Goal: Task Accomplishment & Management: Use online tool/utility

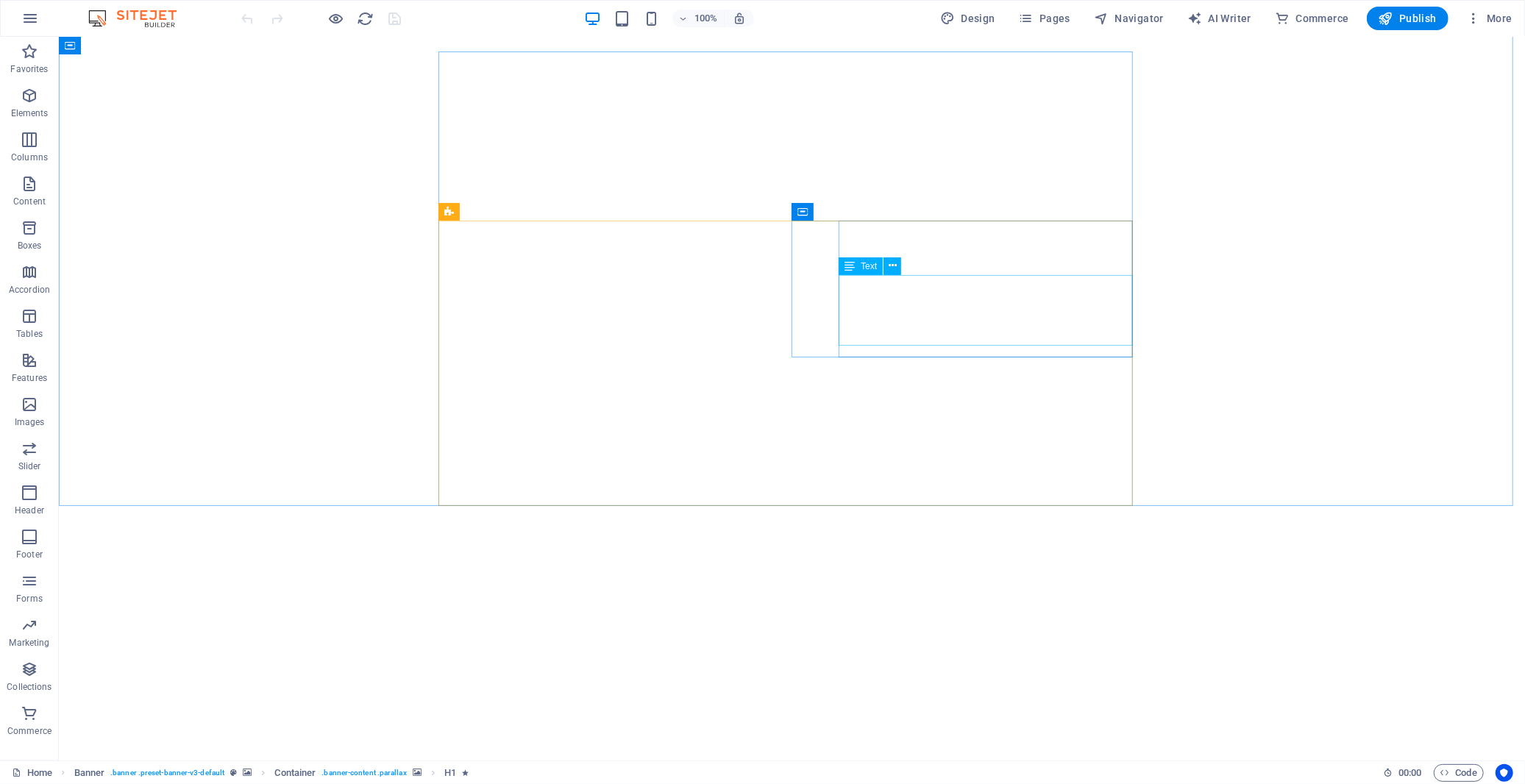
scroll to position [899, 0]
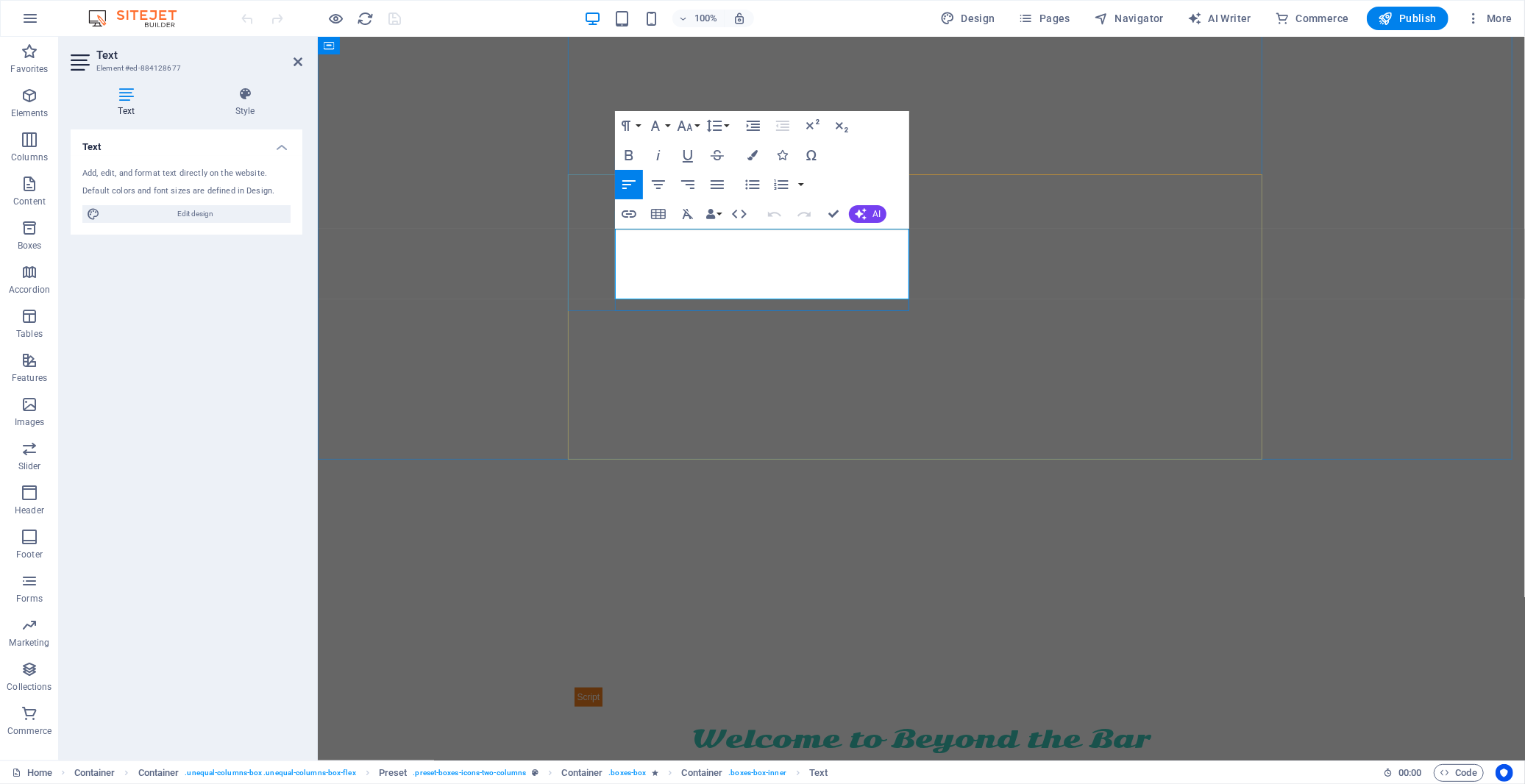
scroll to position [795, 0]
drag, startPoint x: 816, startPoint y: 239, endPoint x: 794, endPoint y: 239, distance: 22.0
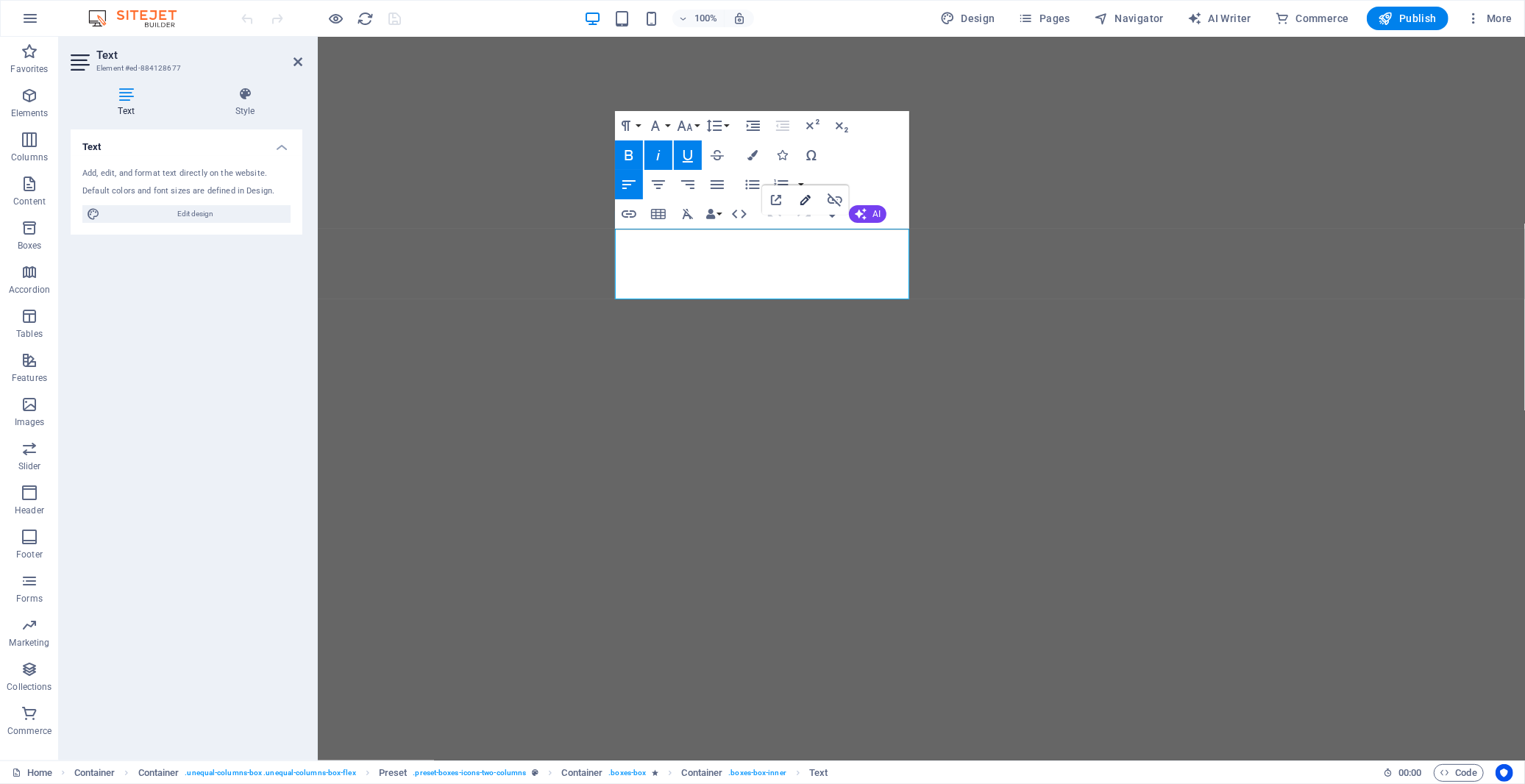
click at [800, 200] on icon "button" at bounding box center [806, 200] width 18 height 18
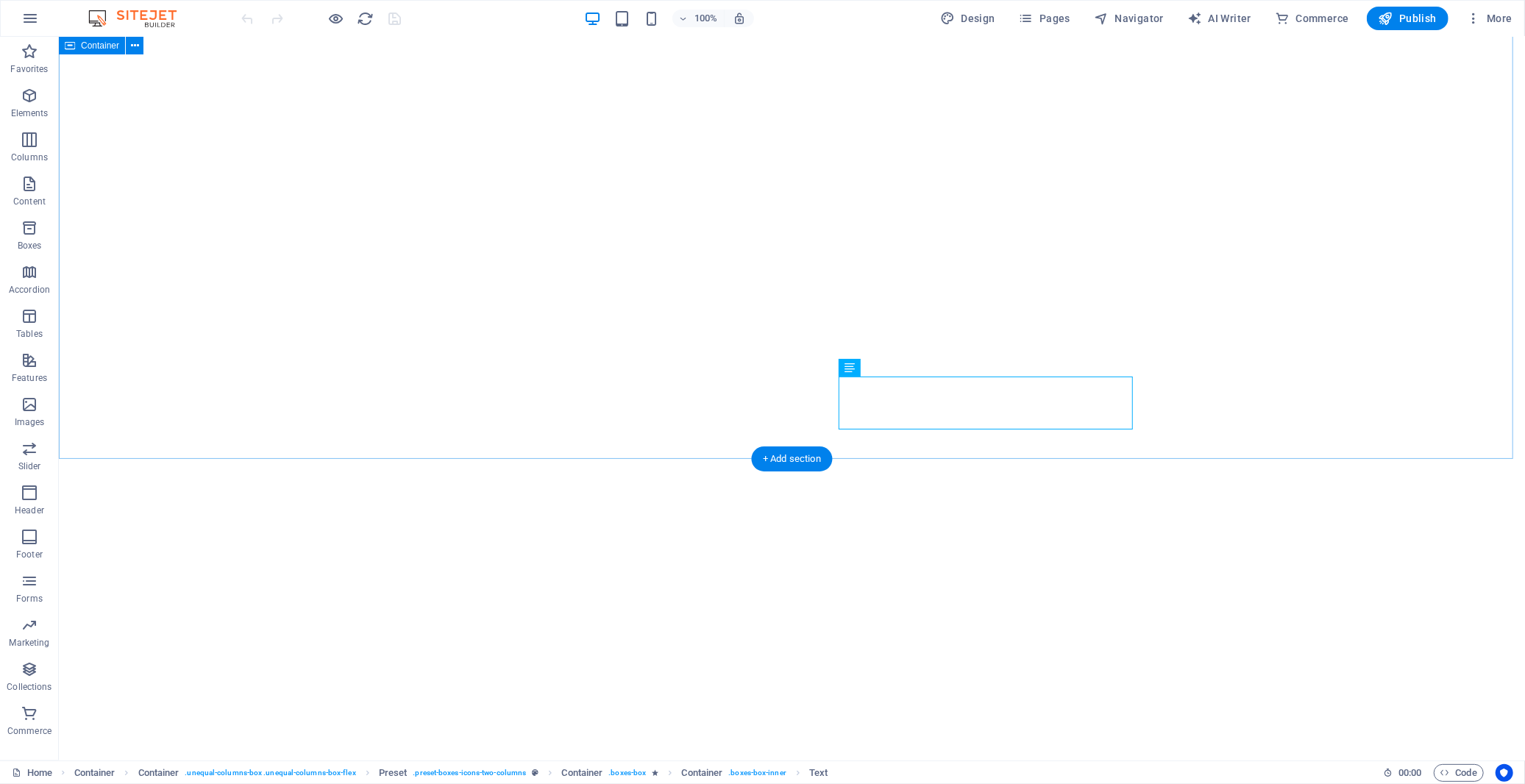
scroll to position [899, 0]
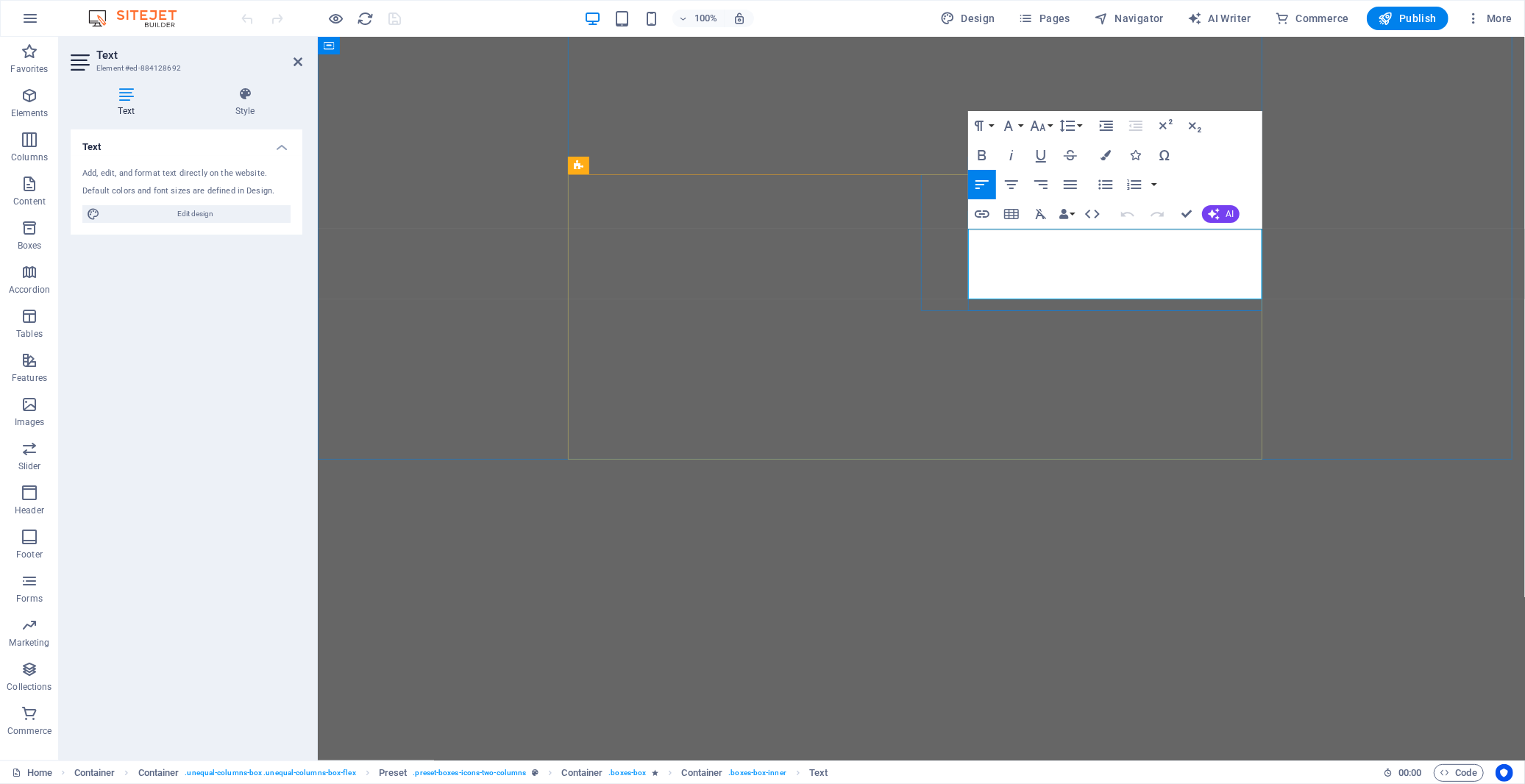
drag, startPoint x: 1212, startPoint y: 240, endPoint x: 1191, endPoint y: 238, distance: 21.1
click at [981, 210] on icon "button" at bounding box center [983, 214] width 18 height 18
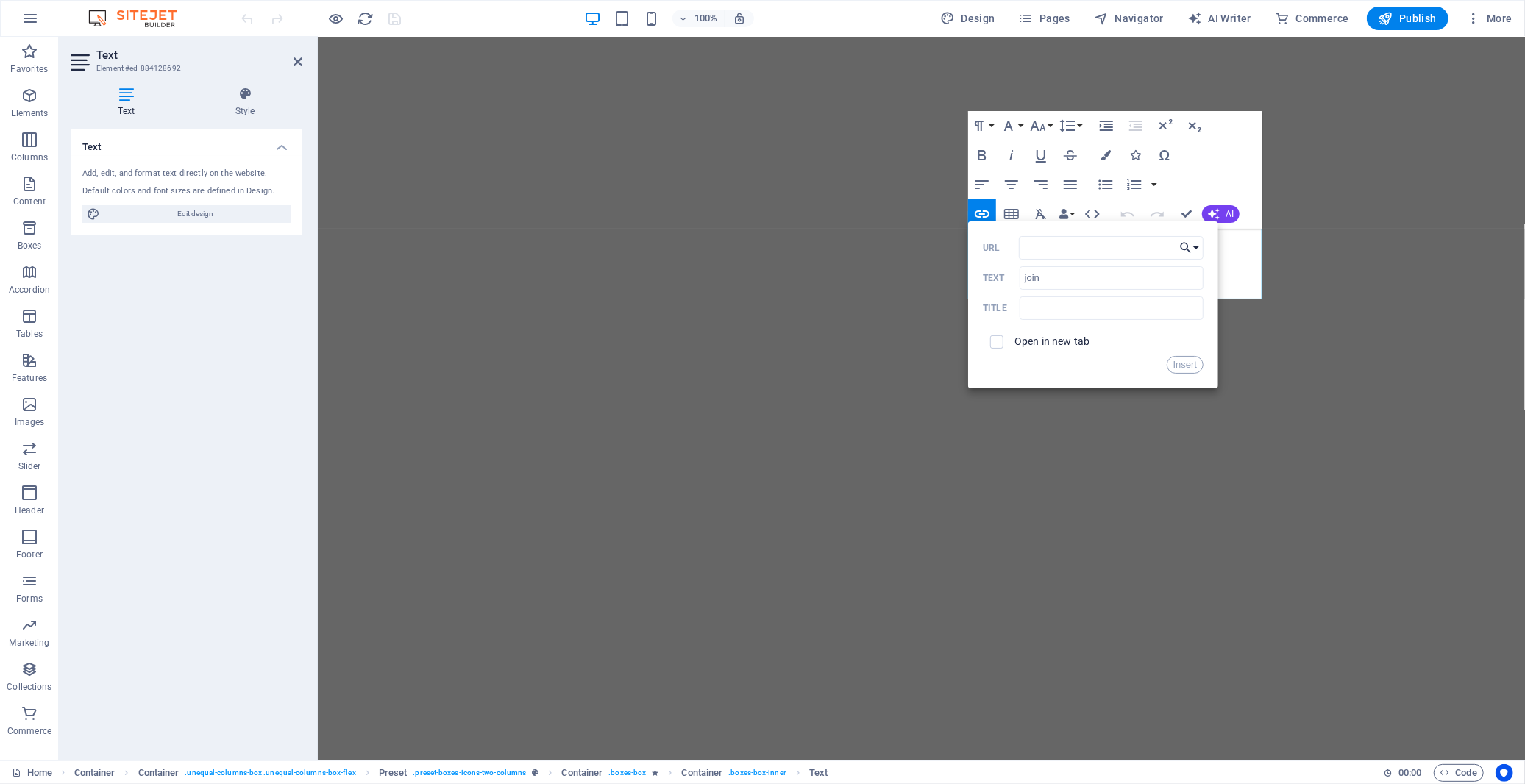
click at [1199, 246] on button "Choose Link" at bounding box center [1190, 248] width 28 height 24
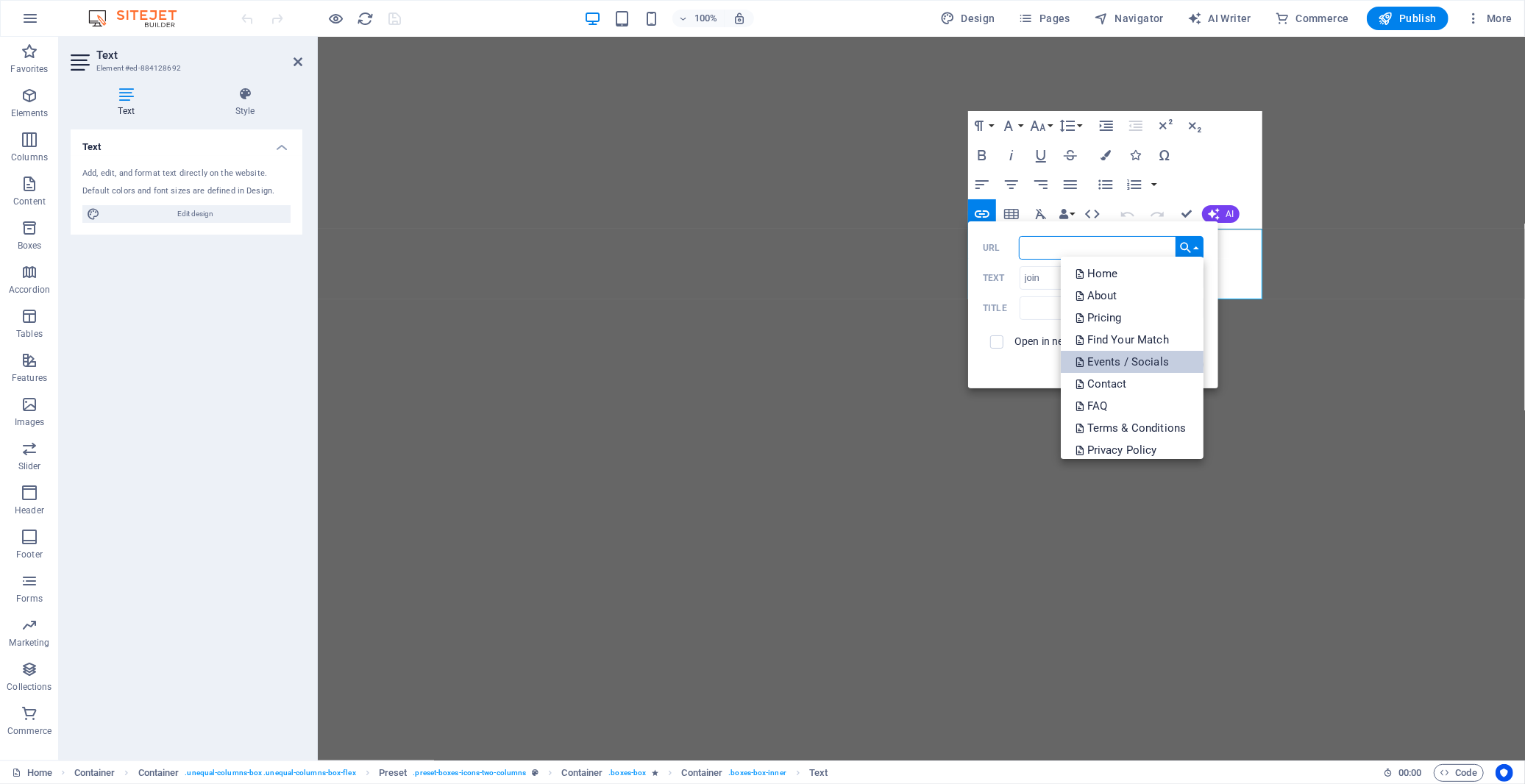
click at [1161, 358] on p "Events / Socials" at bounding box center [1123, 362] width 96 height 22
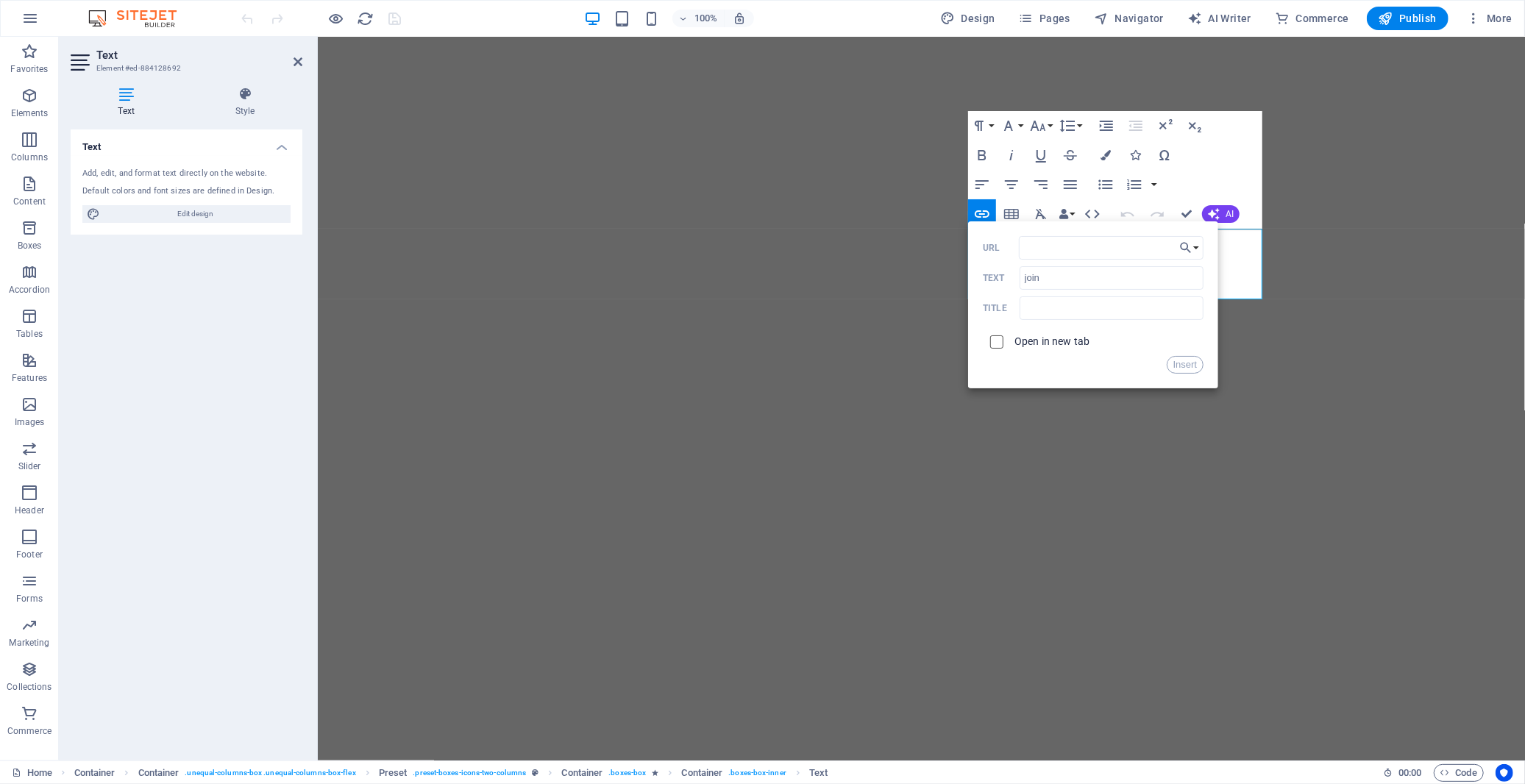
drag, startPoint x: 995, startPoint y: 337, endPoint x: 1059, endPoint y: 350, distance: 65.3
click at [995, 338] on input "checkbox" at bounding box center [995, 340] width 13 height 13
checkbox input "true"
click at [1183, 363] on button "Insert" at bounding box center [1185, 365] width 37 height 18
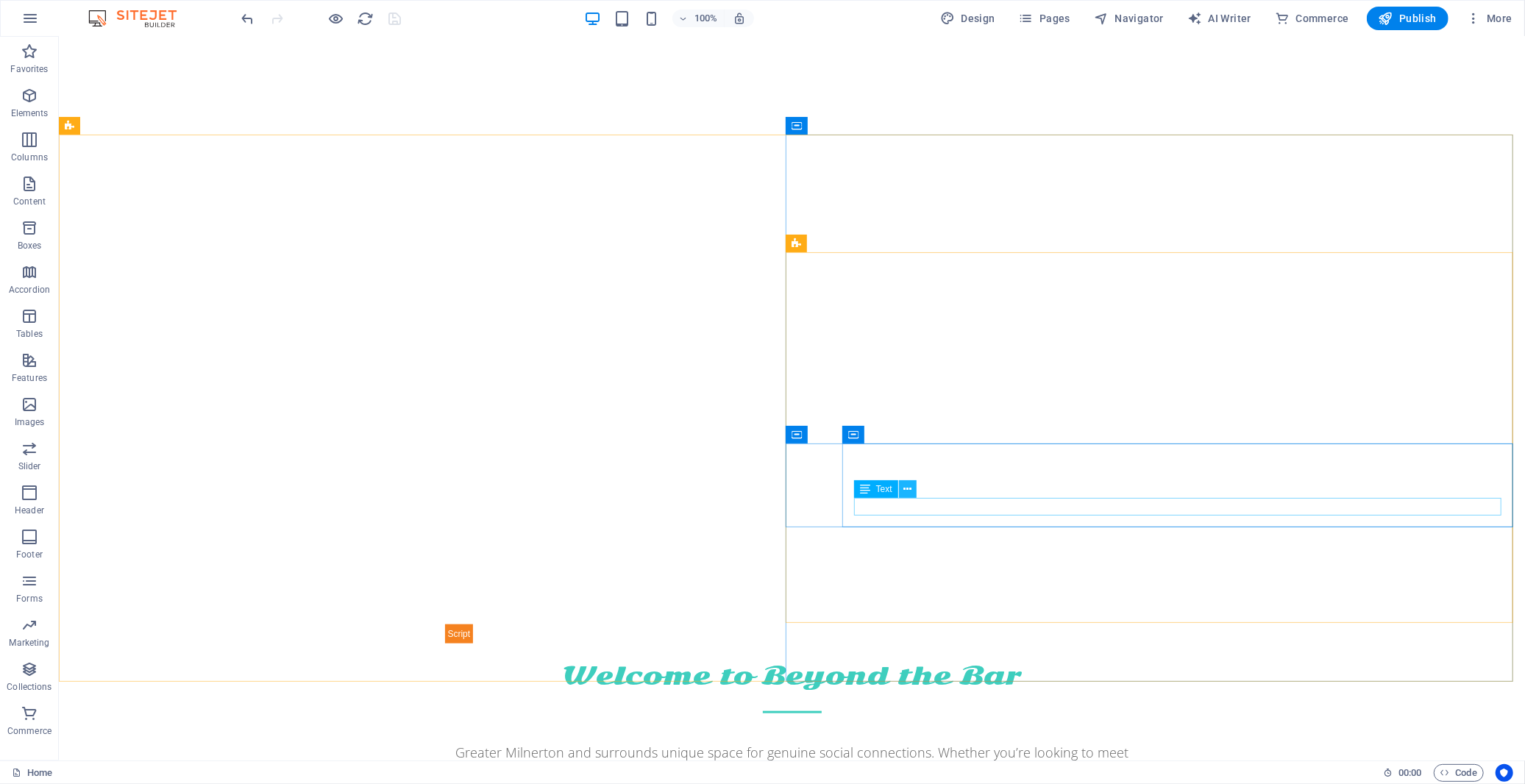
scroll to position [1225, 0]
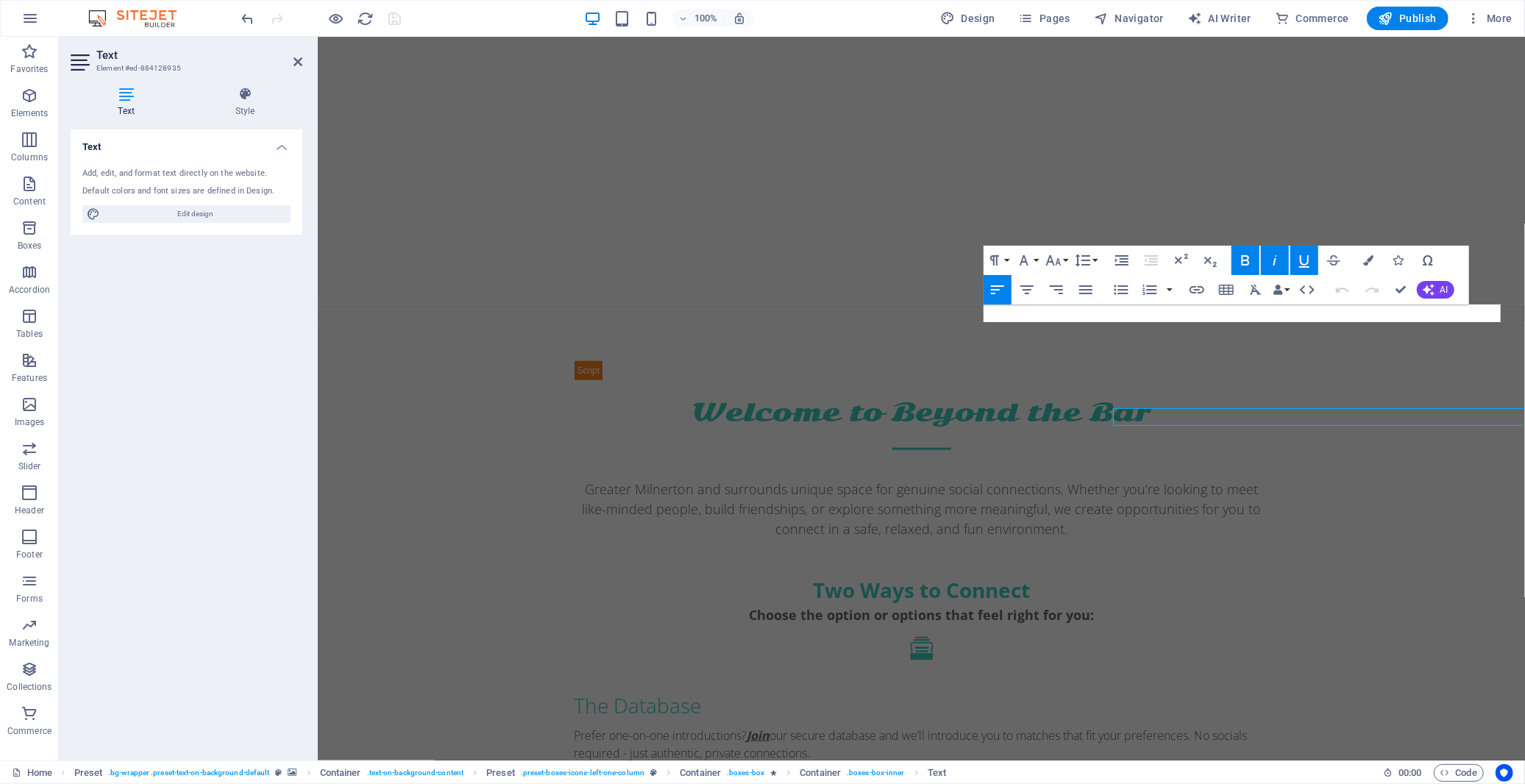
scroll to position [1121, 0]
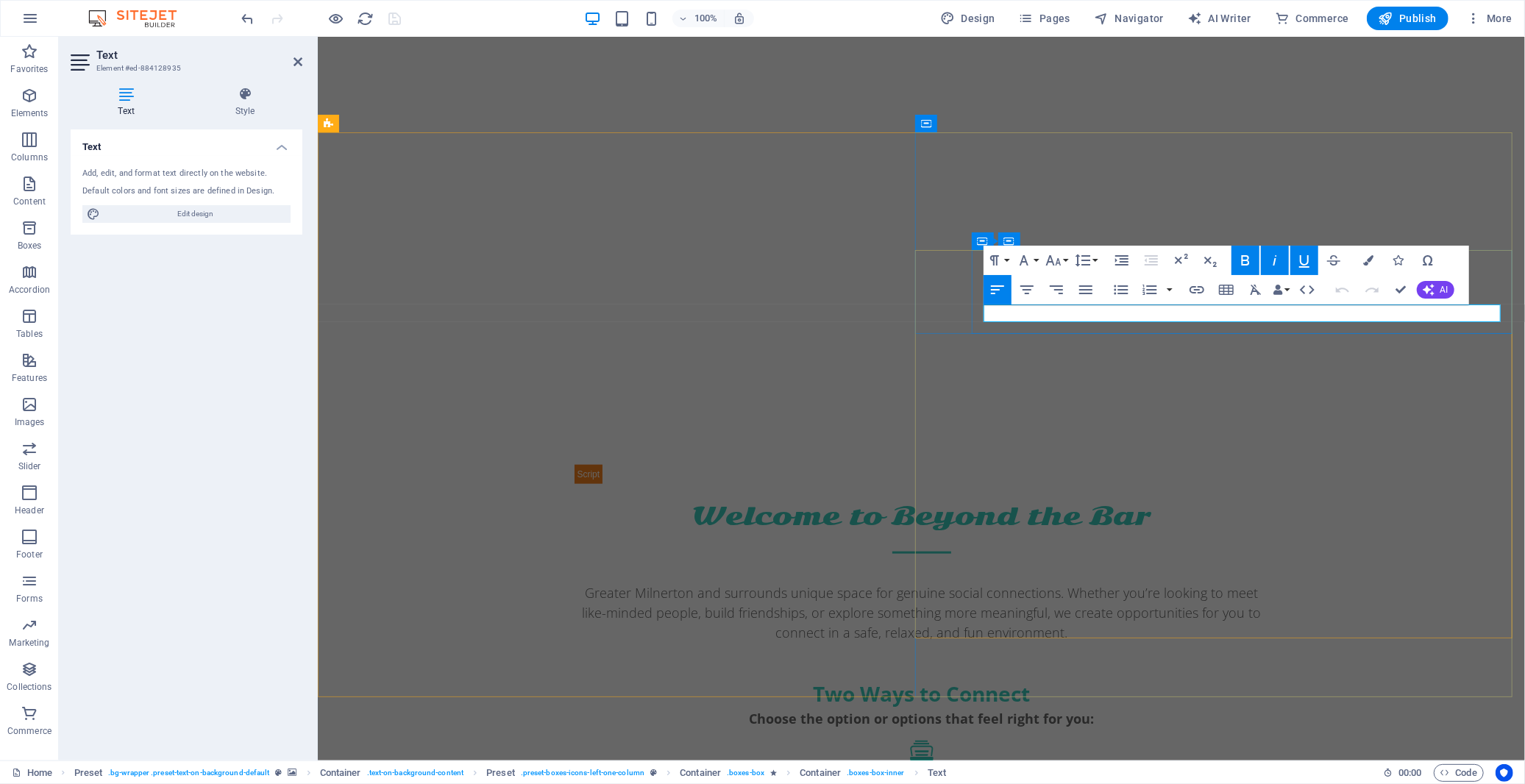
drag, startPoint x: 1027, startPoint y: 313, endPoint x: 982, endPoint y: 310, distance: 45.1
drag, startPoint x: 1024, startPoint y: 314, endPoint x: 983, endPoint y: 313, distance: 41.0
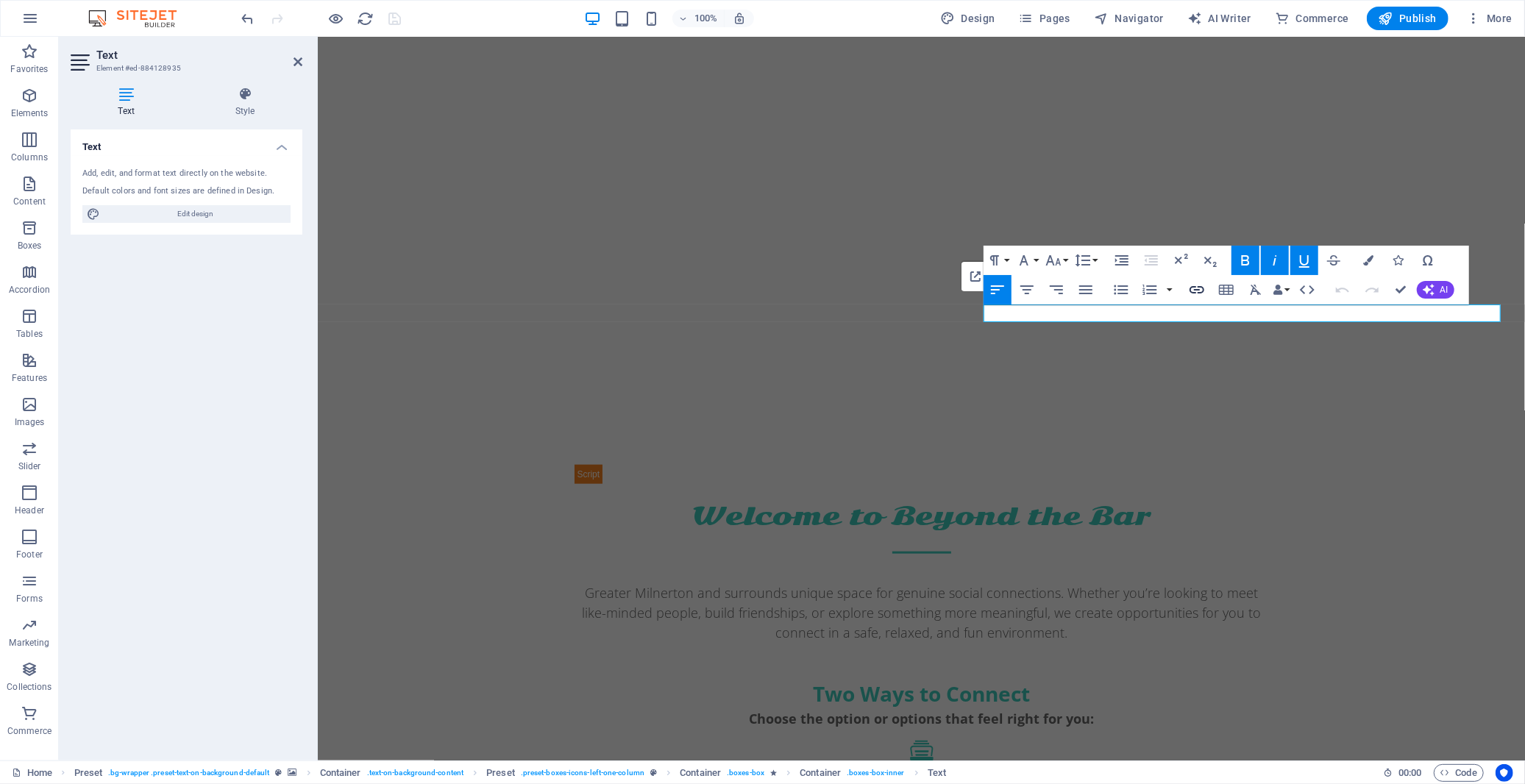
click at [1192, 290] on icon "button" at bounding box center [1197, 290] width 18 height 18
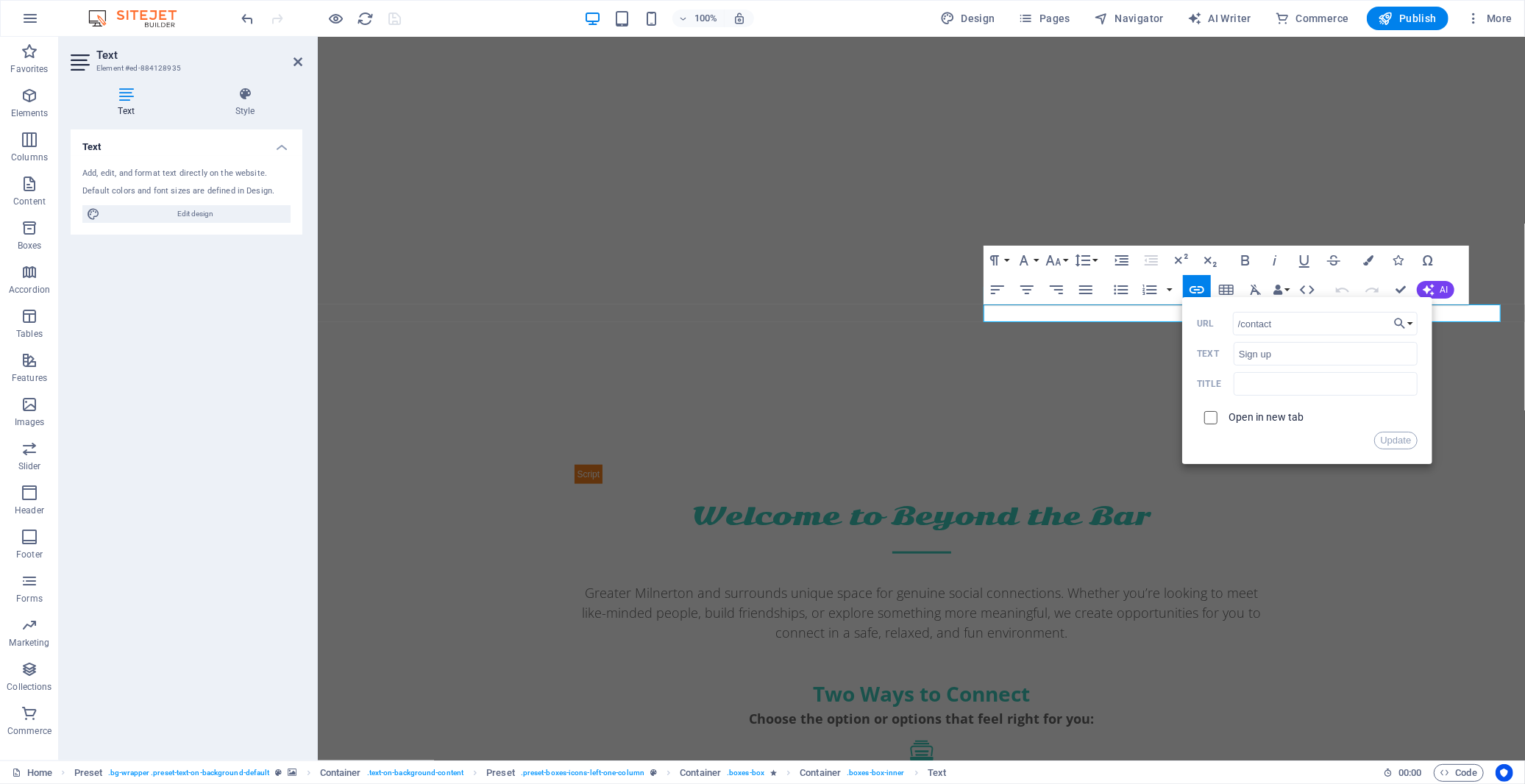
click at [1212, 413] on input "checkbox" at bounding box center [1209, 415] width 13 height 13
checkbox input "true"
drag, startPoint x: 1389, startPoint y: 438, endPoint x: 860, endPoint y: 398, distance: 530.5
click at [1389, 438] on button "Update" at bounding box center [1396, 441] width 44 height 18
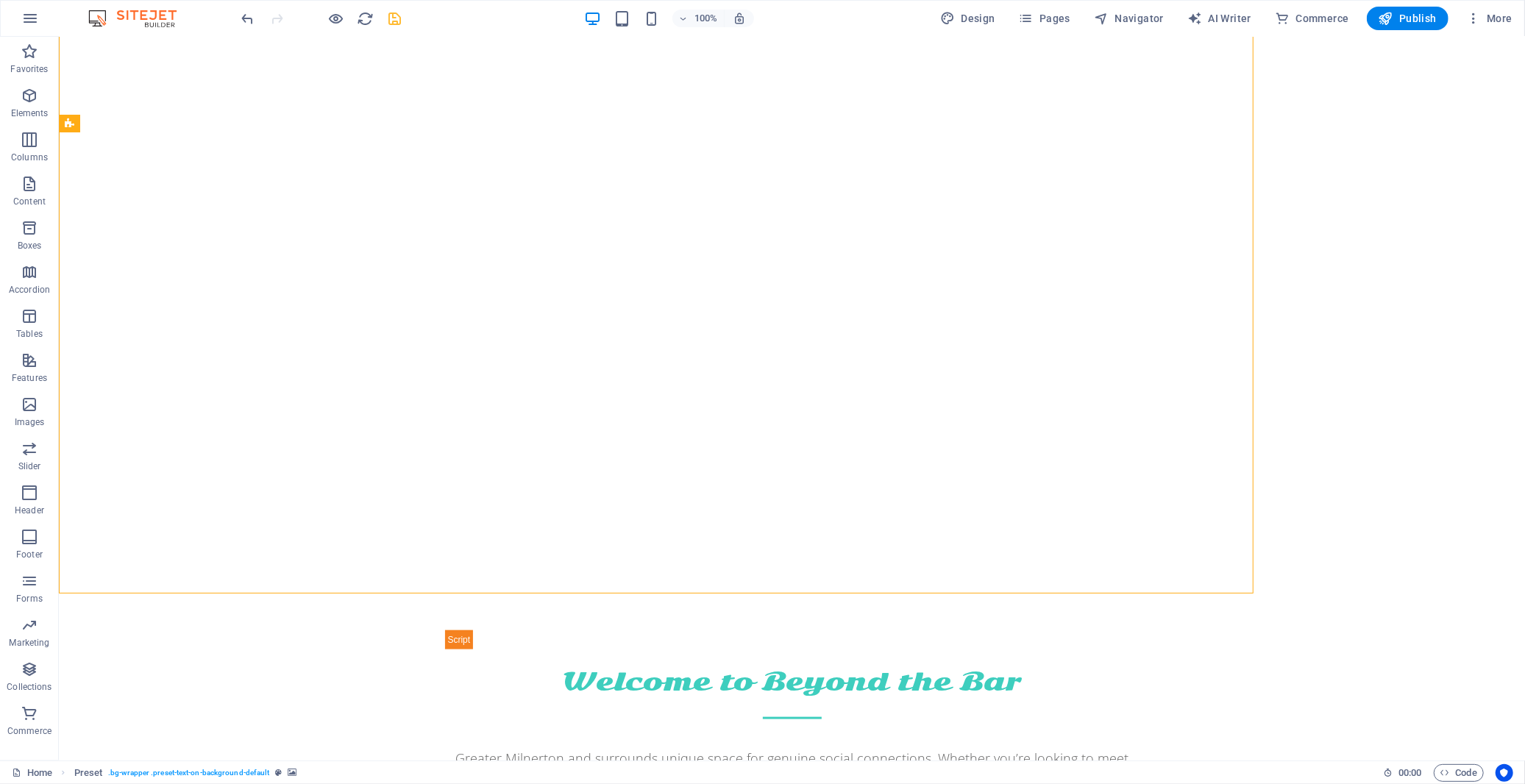
scroll to position [1225, 0]
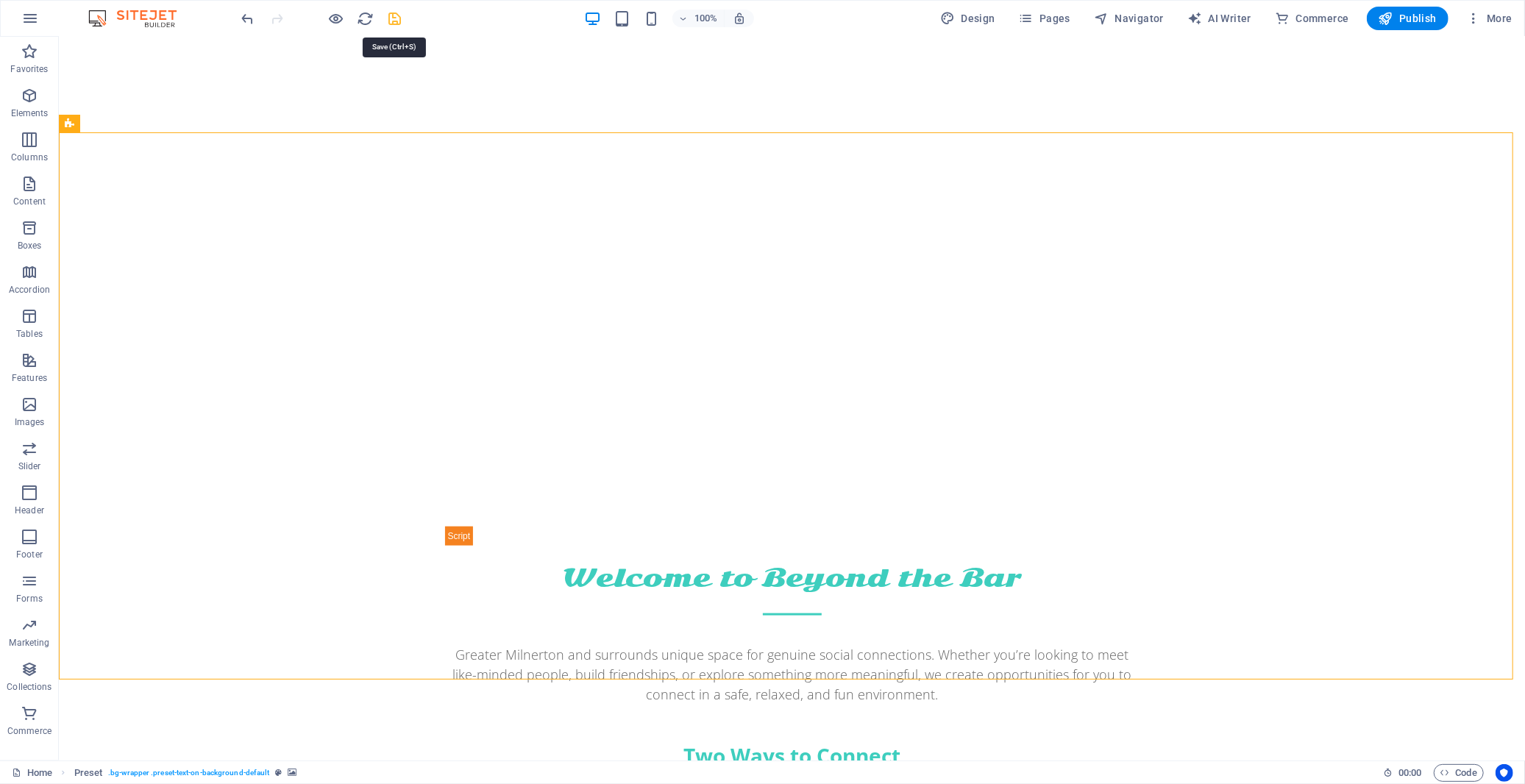
click at [392, 17] on icon "save" at bounding box center [395, 19] width 17 height 17
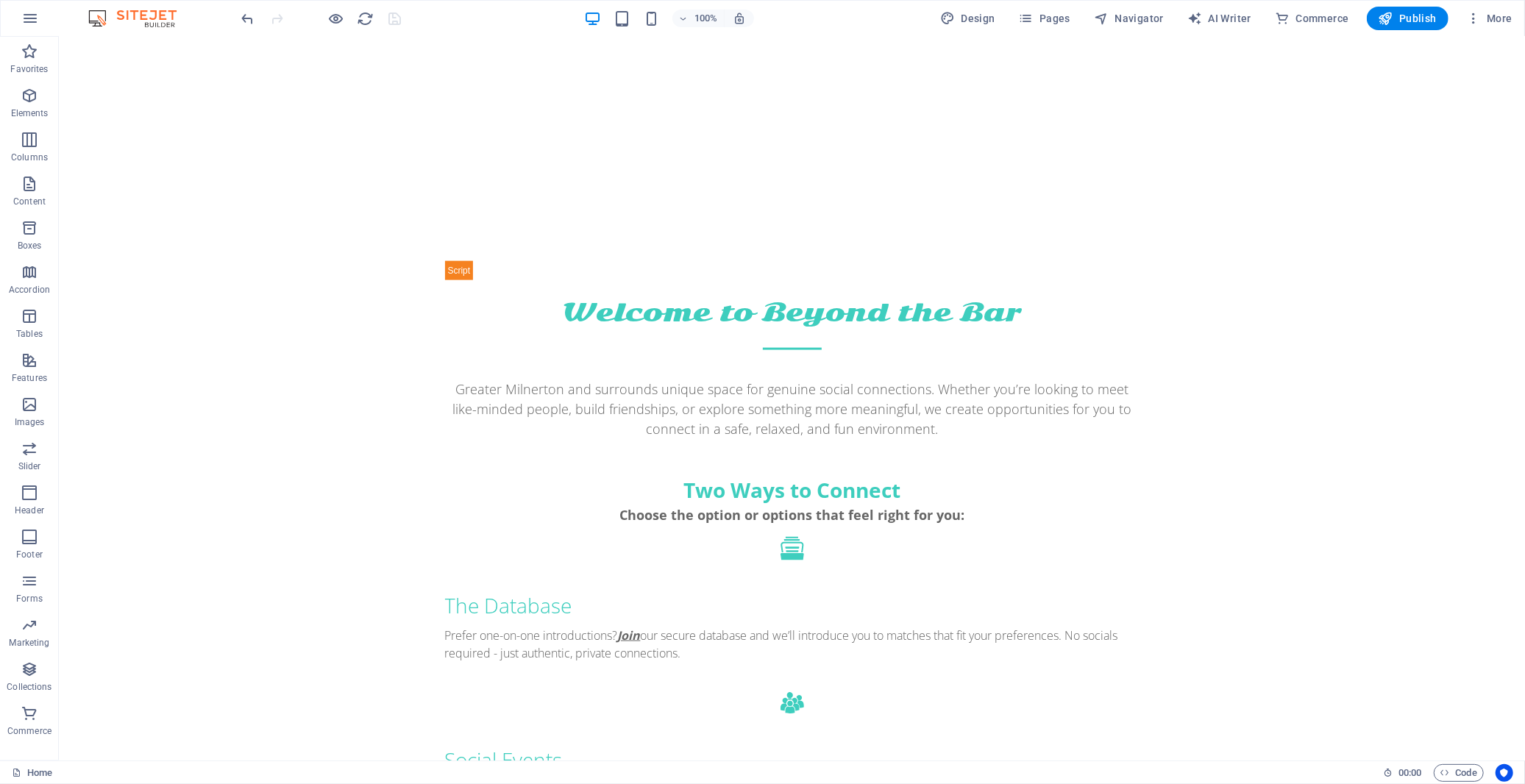
scroll to position [1493, 0]
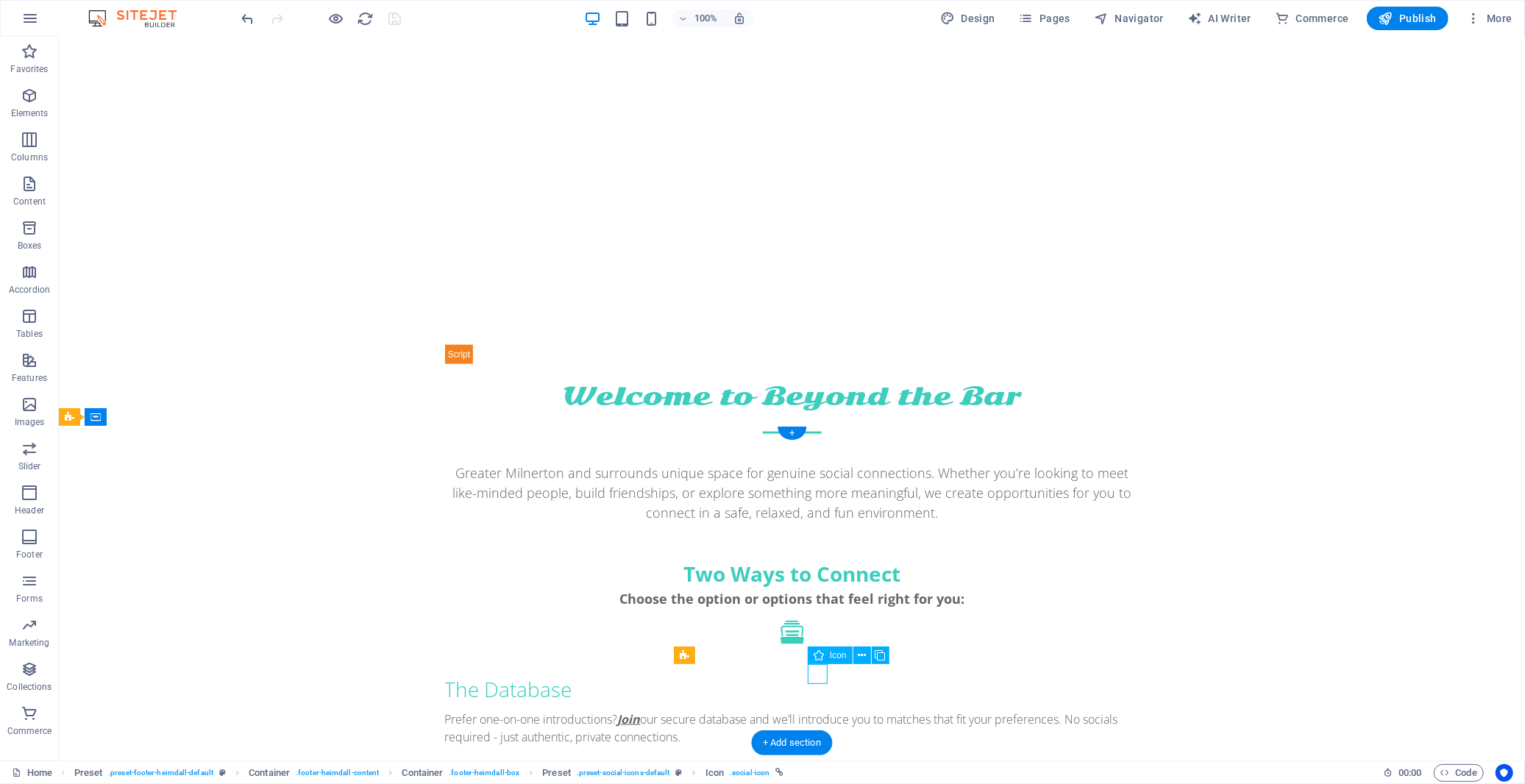
select select "xMidYMid"
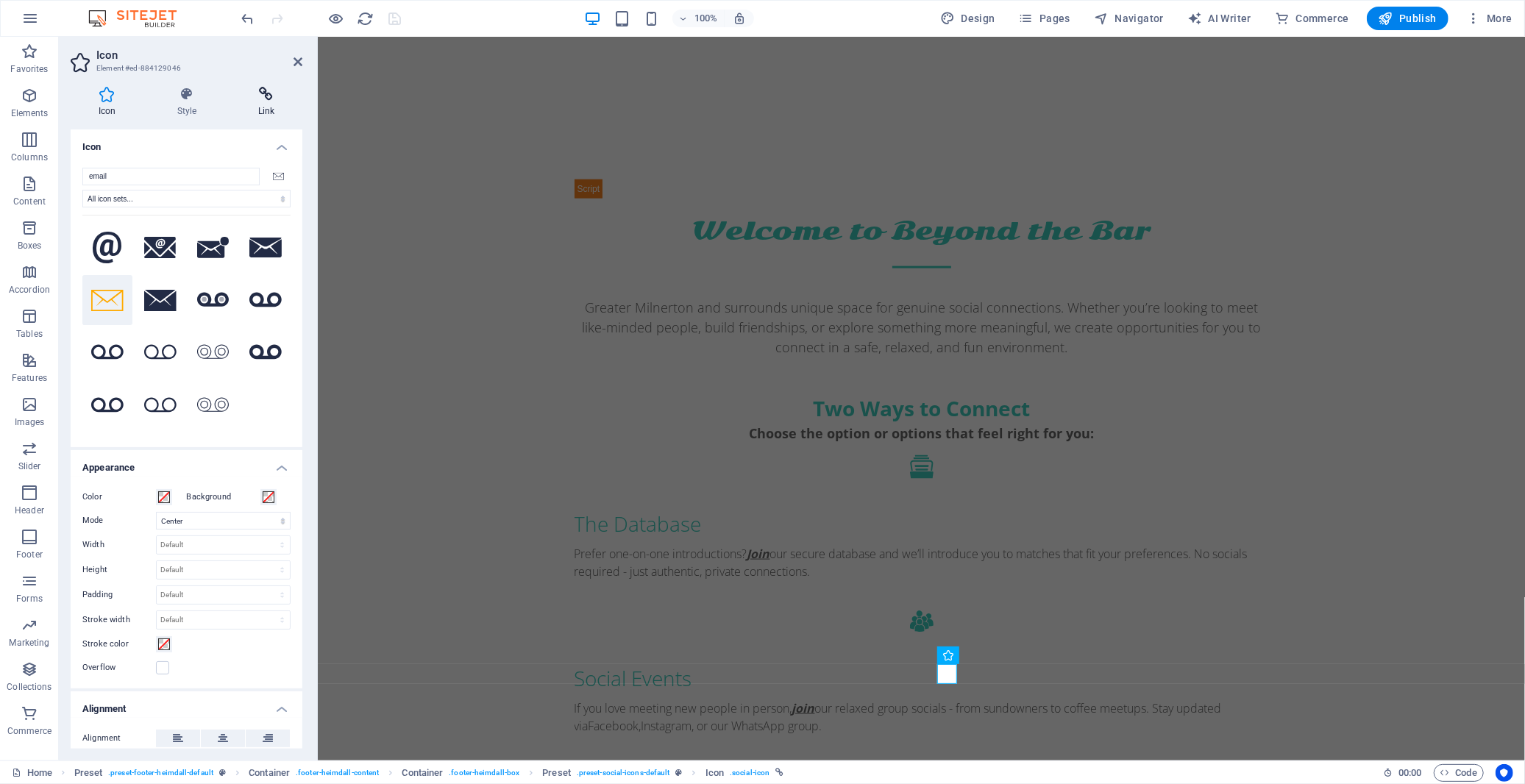
click at [264, 100] on icon at bounding box center [266, 95] width 72 height 15
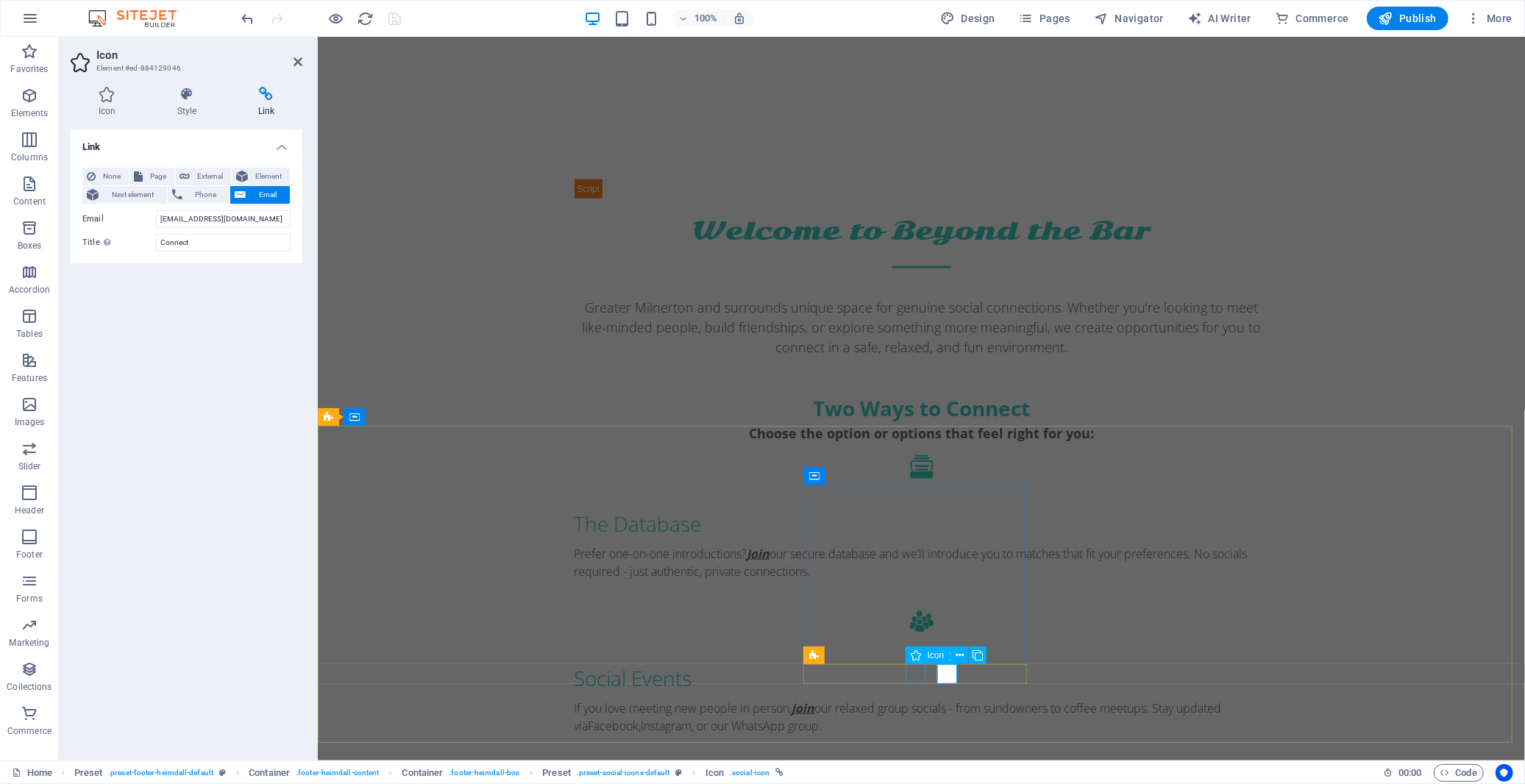
select select "xMidYMid"
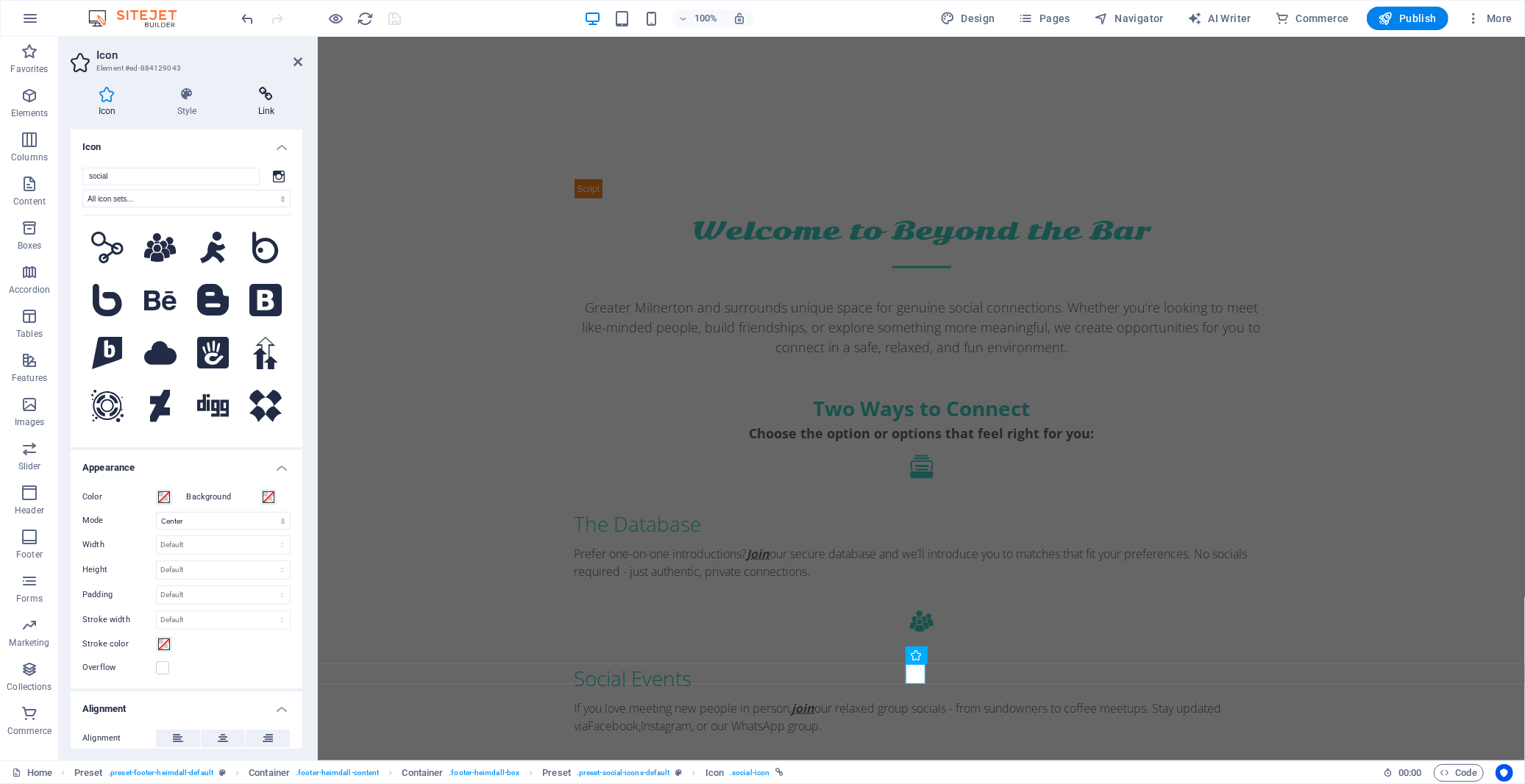
click at [268, 100] on icon at bounding box center [266, 95] width 72 height 15
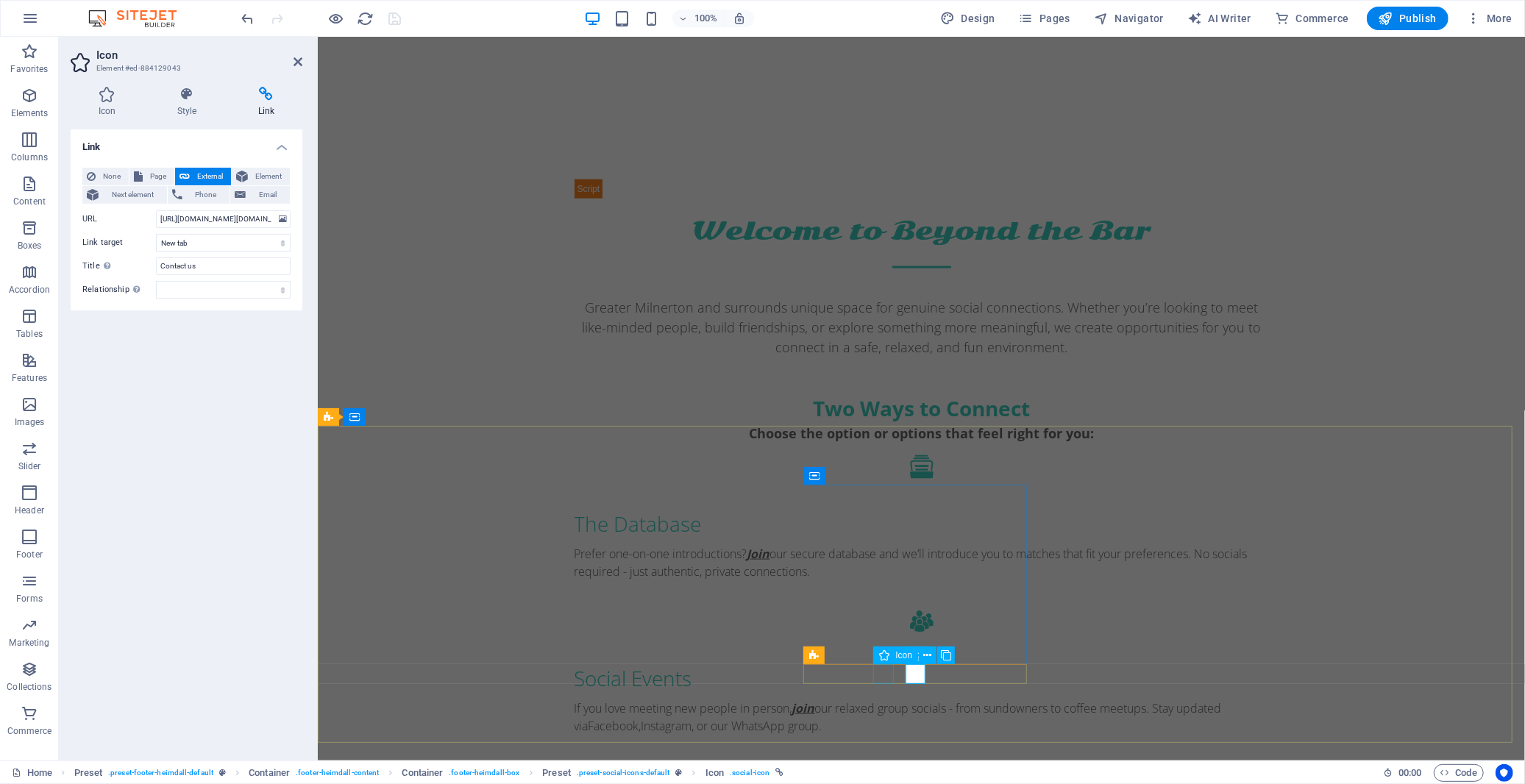
select select "xMidYMid"
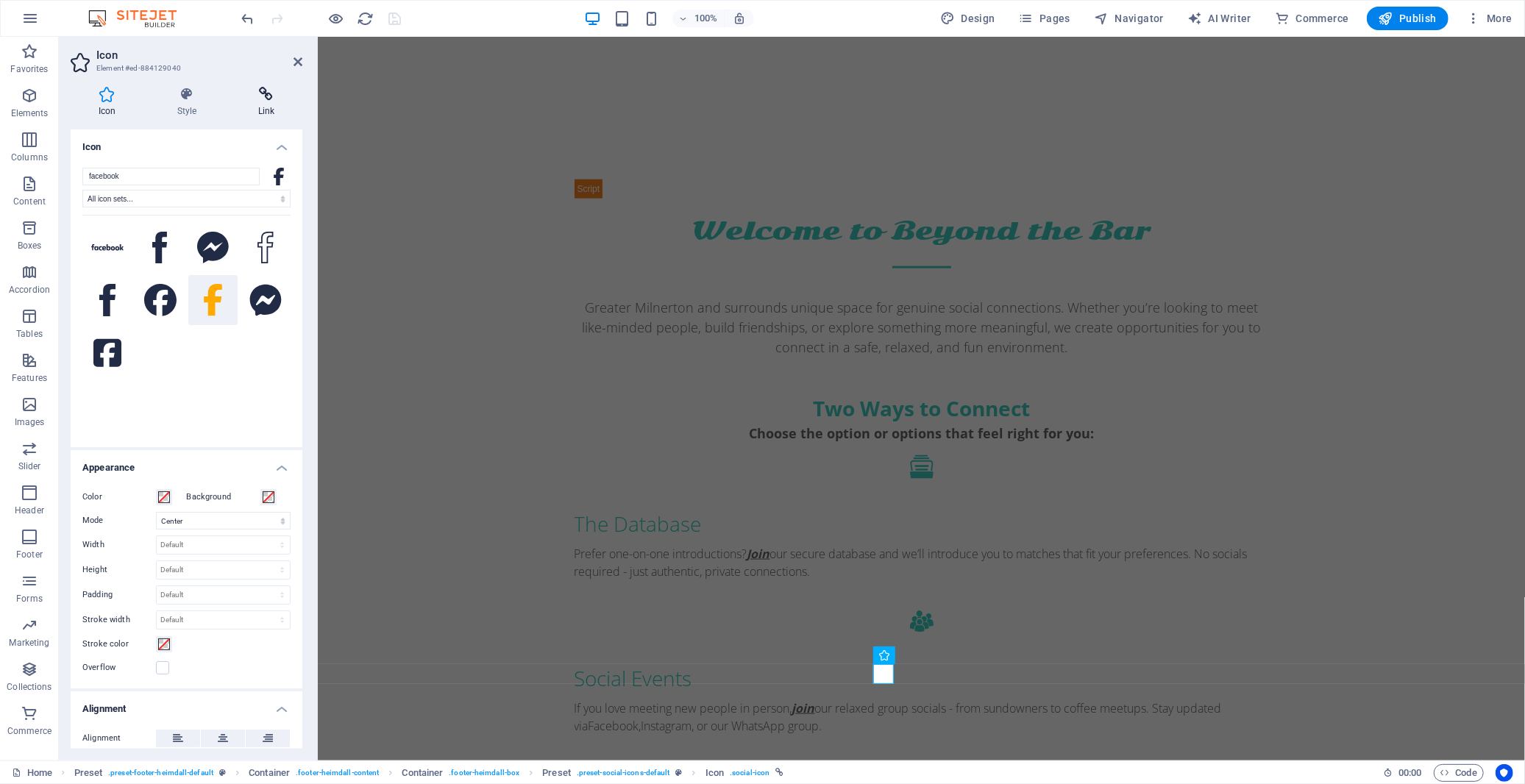
click at [270, 92] on icon at bounding box center [266, 95] width 72 height 15
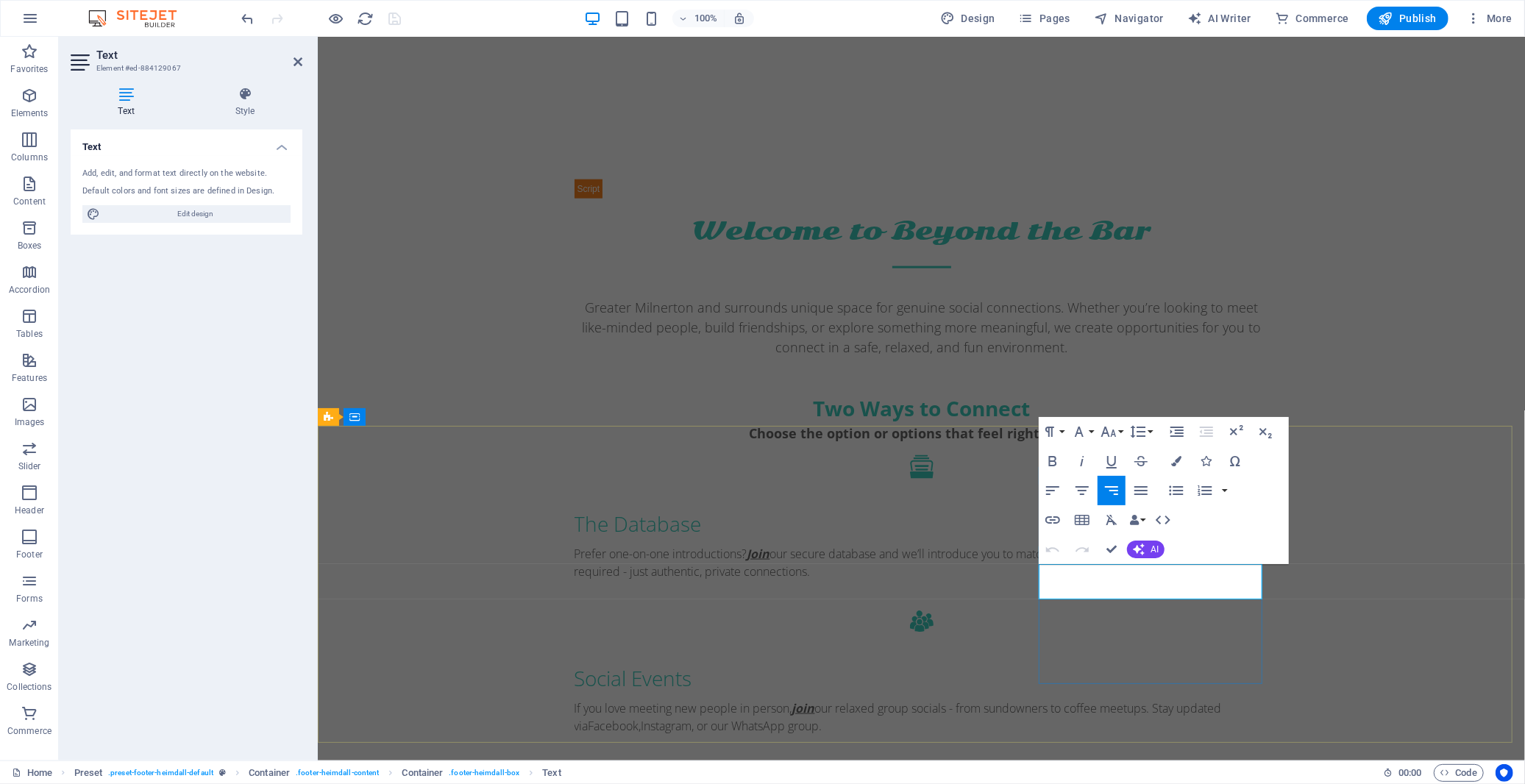
drag, startPoint x: 1086, startPoint y: 591, endPoint x: 1063, endPoint y: 590, distance: 23.0
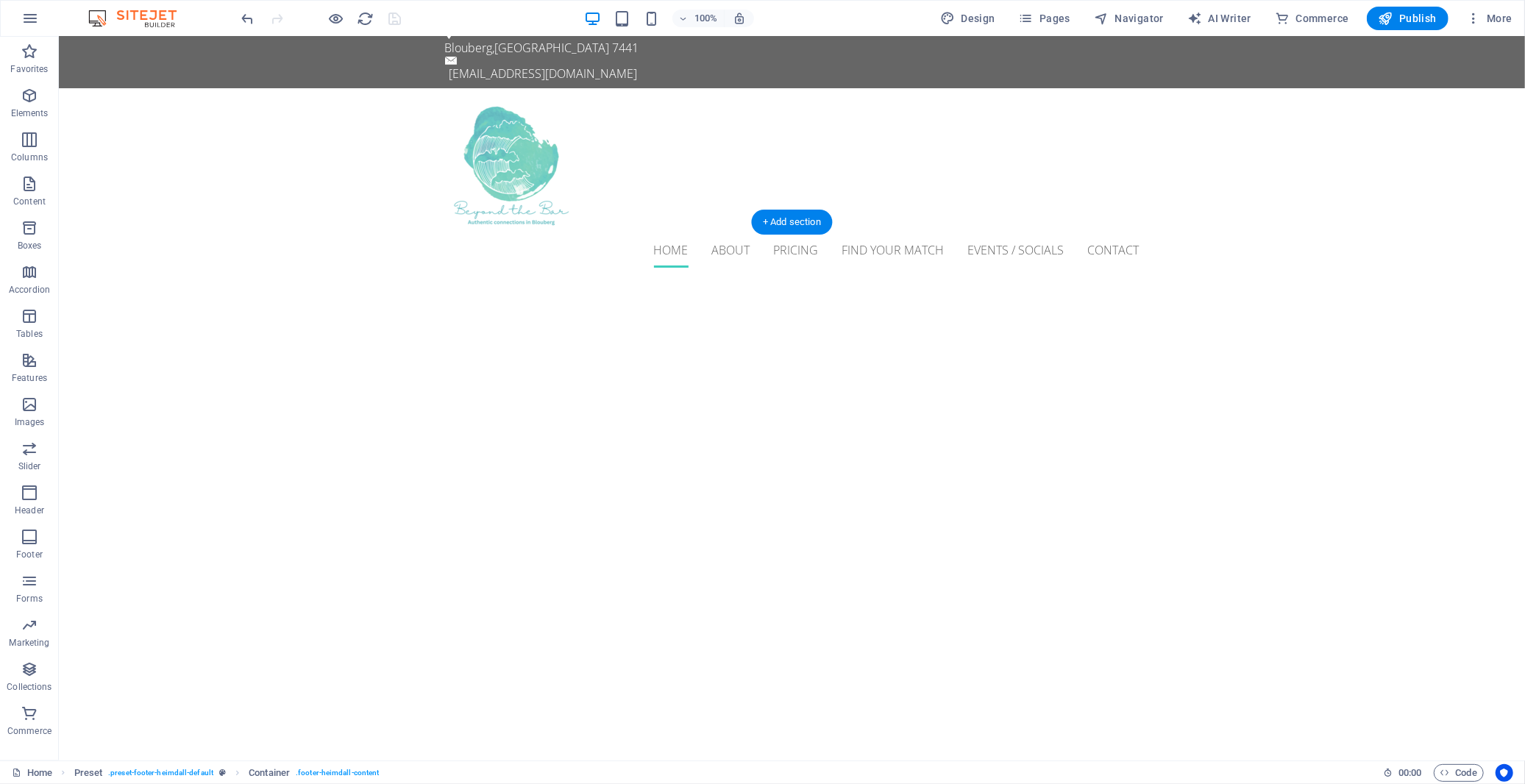
scroll to position [0, 0]
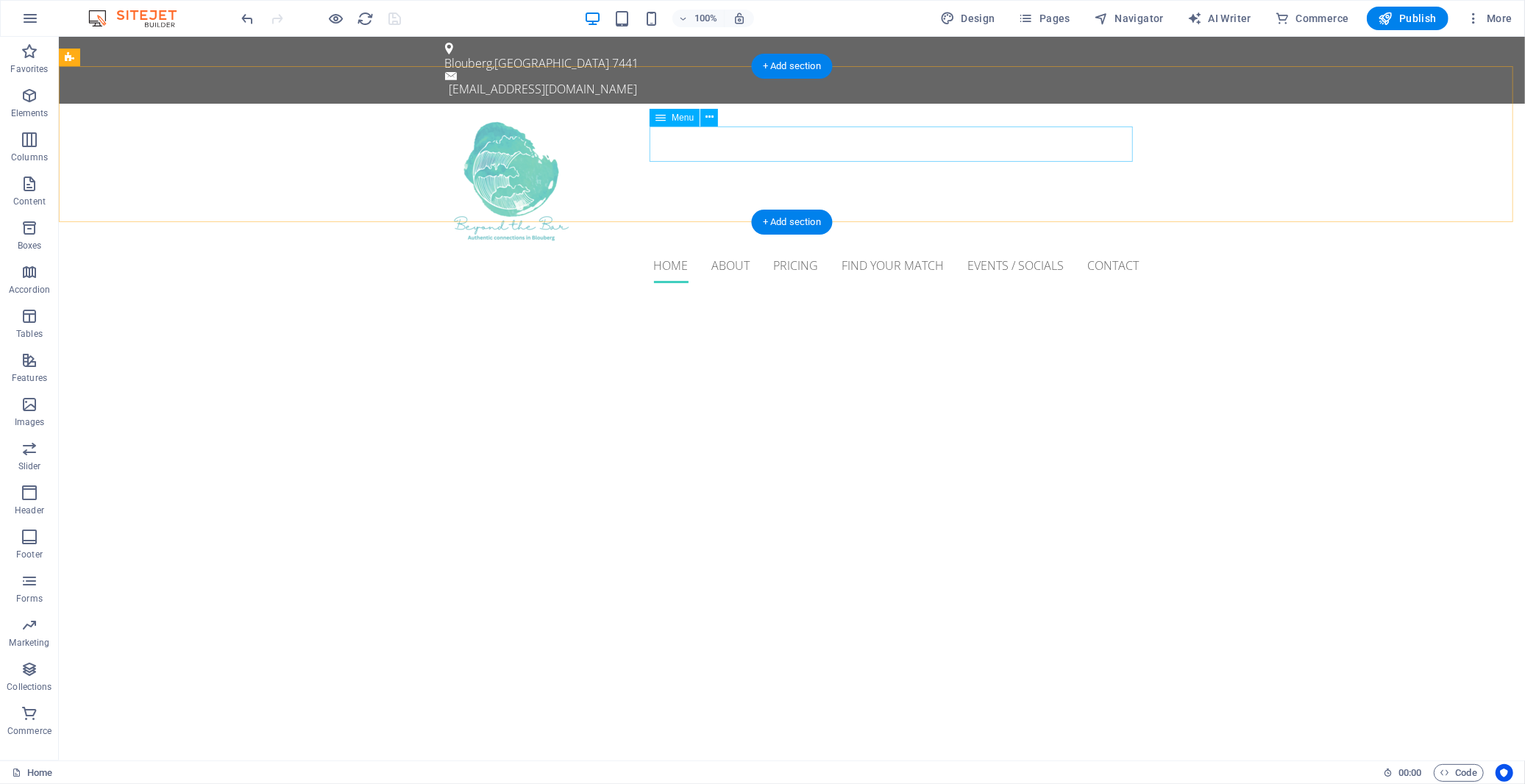
click at [732, 247] on nav "Home About Pricing Find Your Match Events / Socials Contact" at bounding box center [791, 264] width 694 height 35
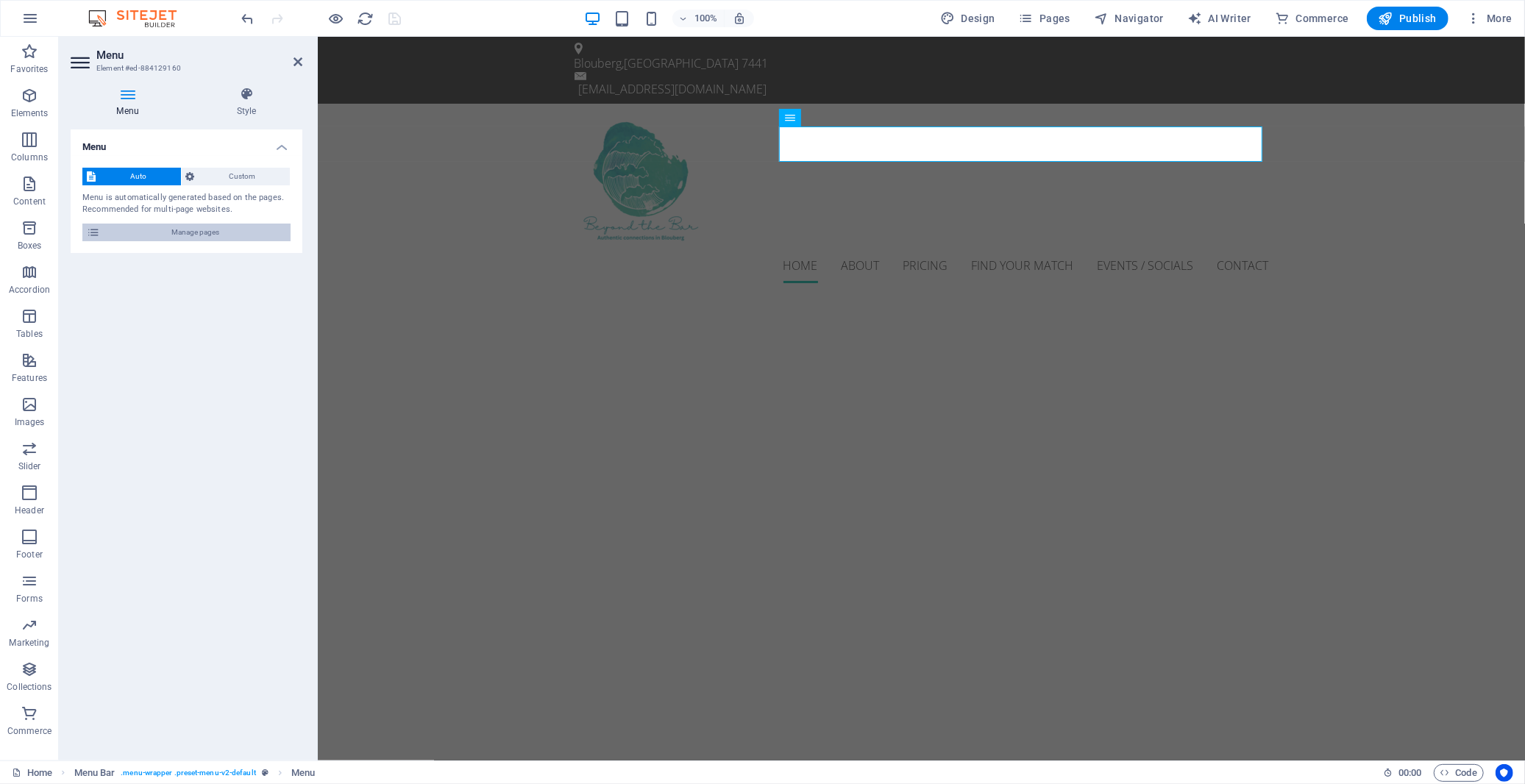
drag, startPoint x: 215, startPoint y: 229, endPoint x: 34, endPoint y: 221, distance: 181.2
click at [215, 229] on span "Manage pages" at bounding box center [195, 232] width 182 height 18
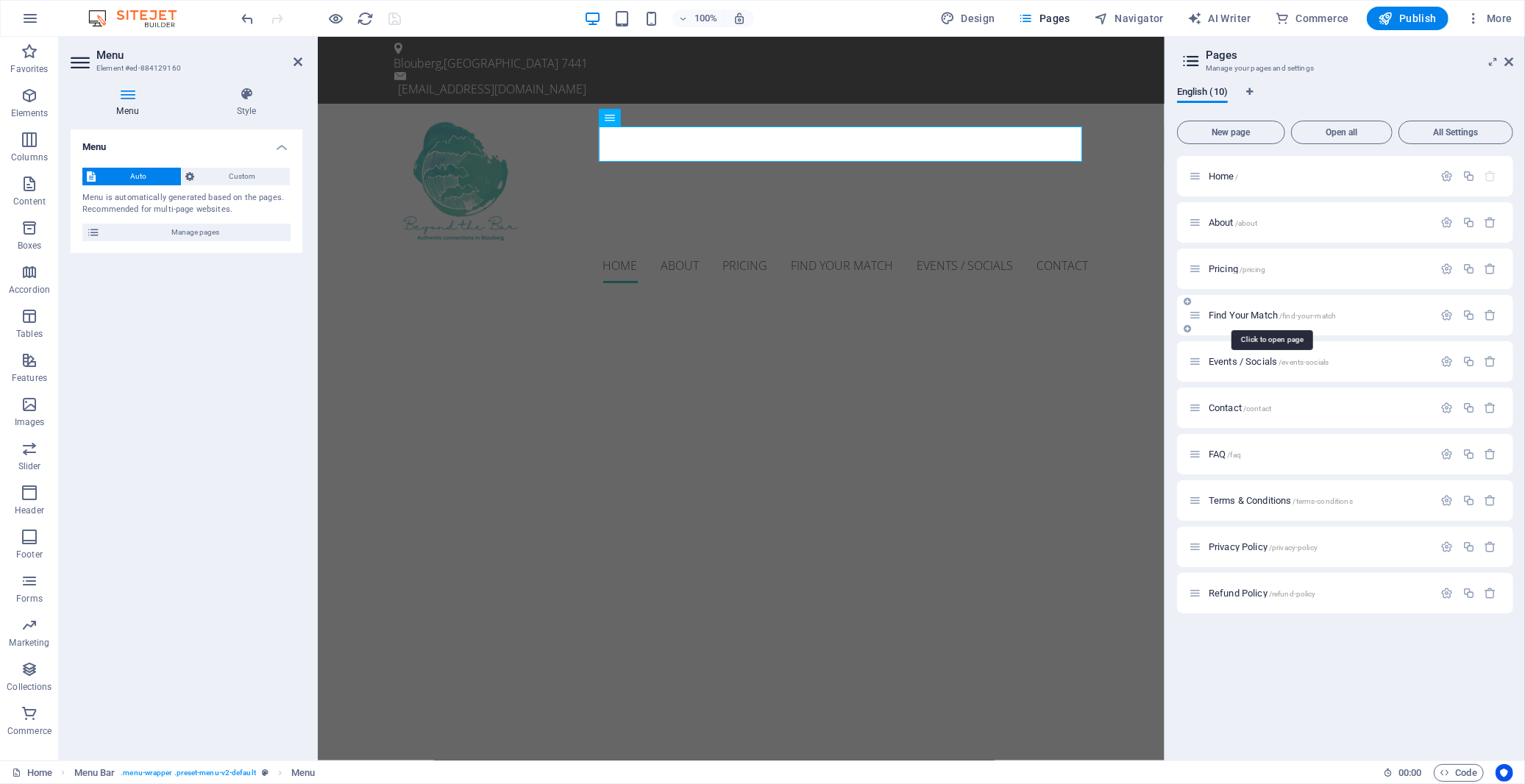
click at [1233, 318] on span "Find Your Match /find-your-match" at bounding box center [1272, 315] width 127 height 11
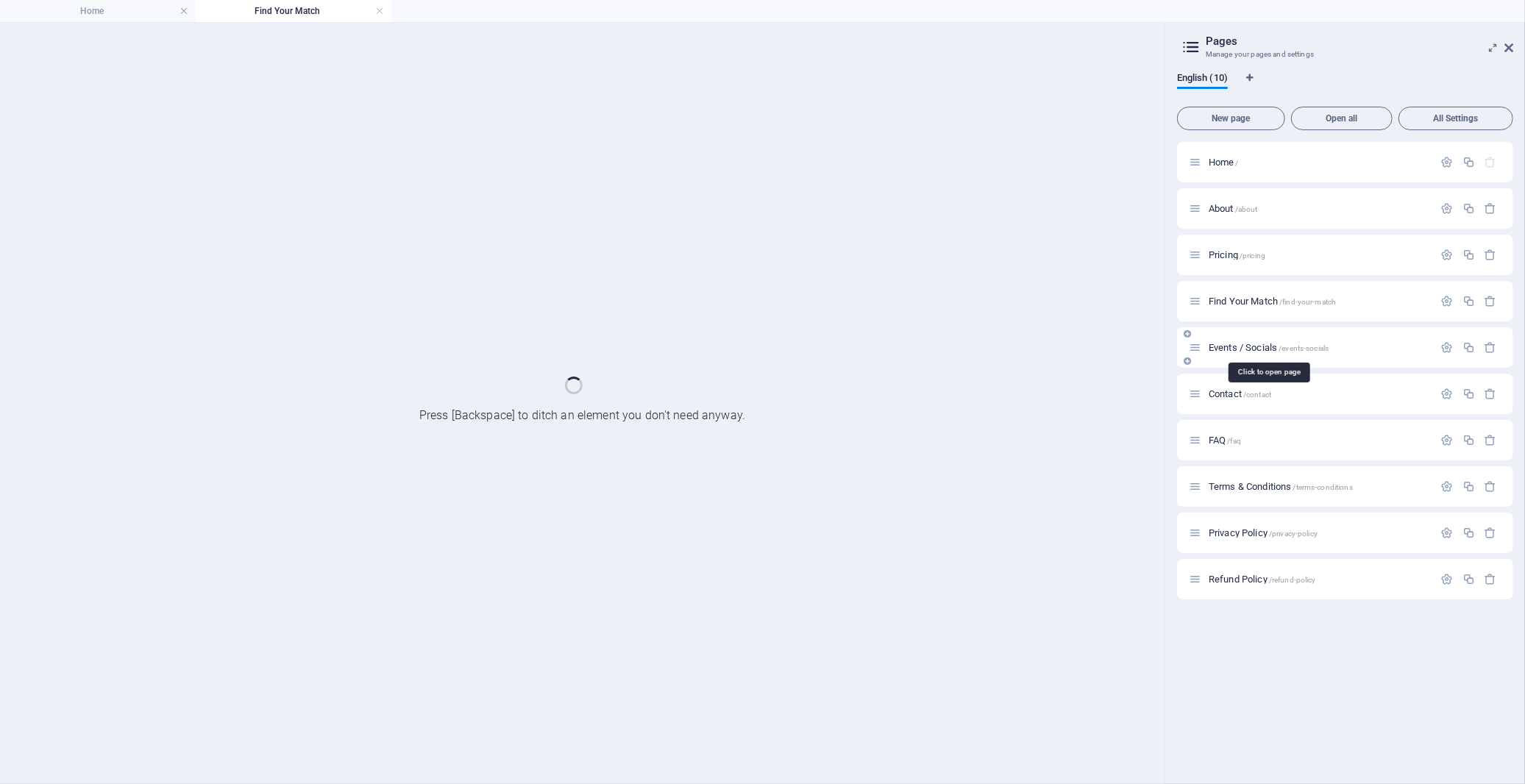
click at [1231, 347] on span "Events / Socials /events-socials" at bounding box center [1269, 347] width 120 height 11
click at [315, 3] on h4 "Find Your Match" at bounding box center [294, 11] width 196 height 16
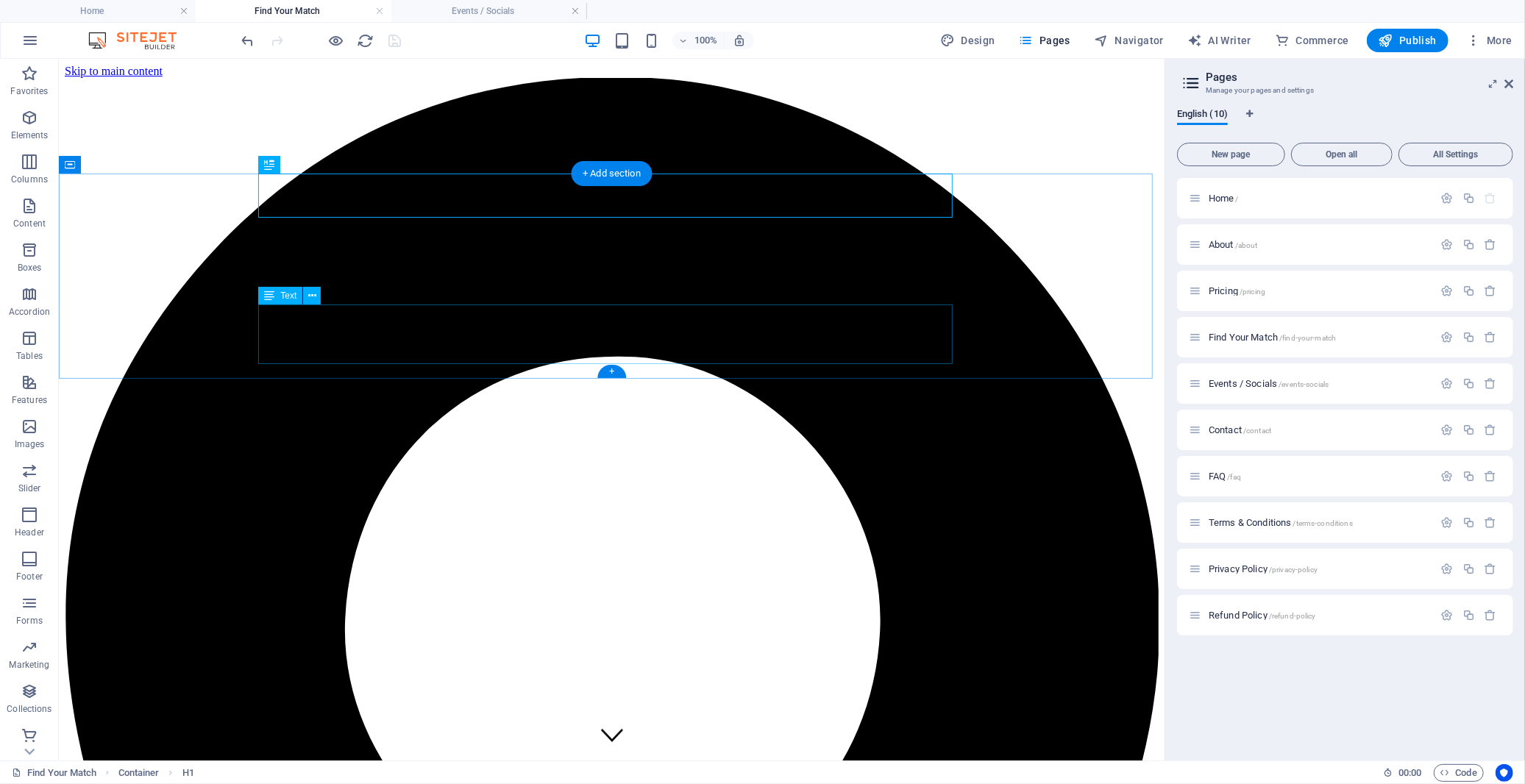
scroll to position [245, 0]
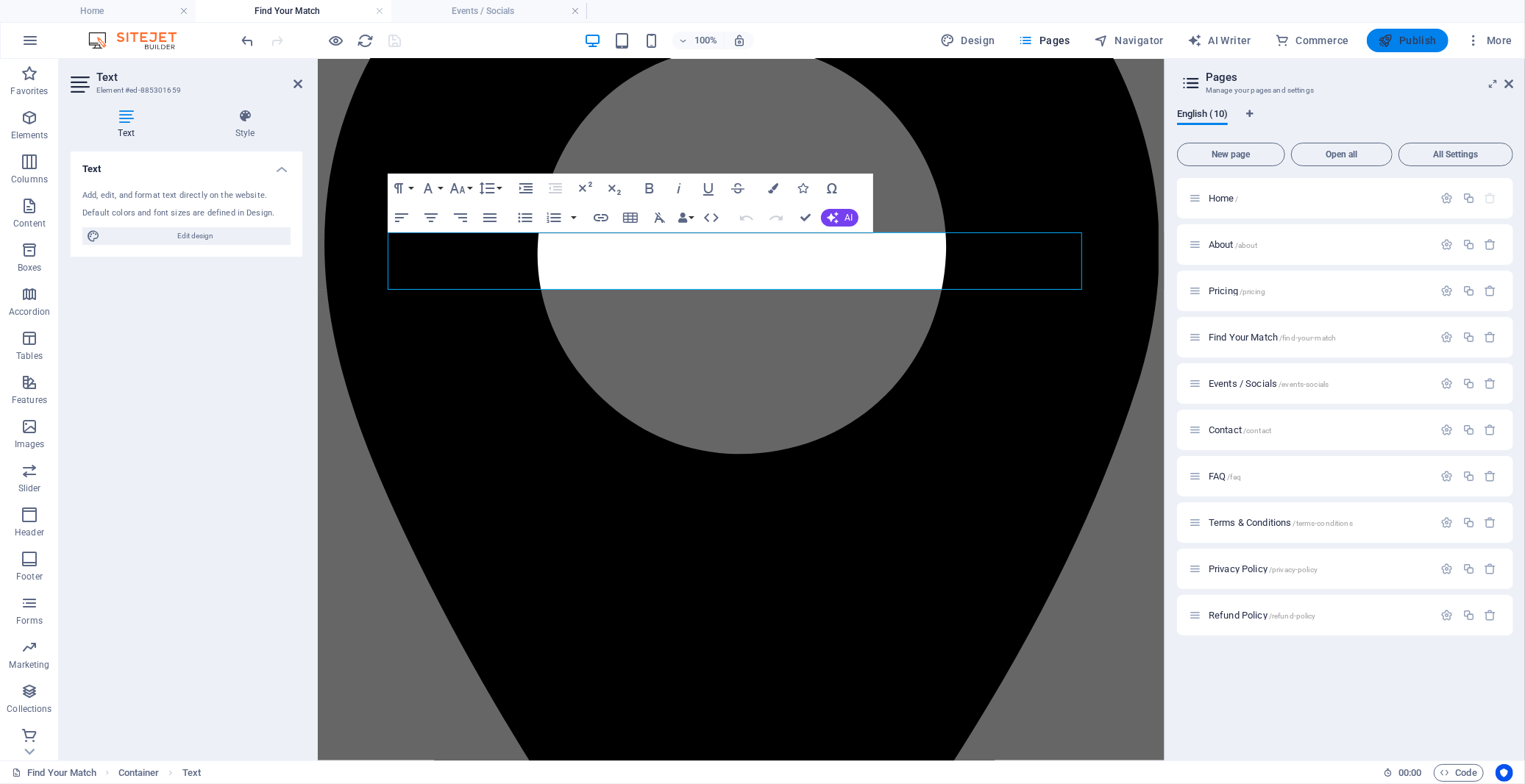
click at [1398, 35] on span "Publish" at bounding box center [1408, 40] width 58 height 15
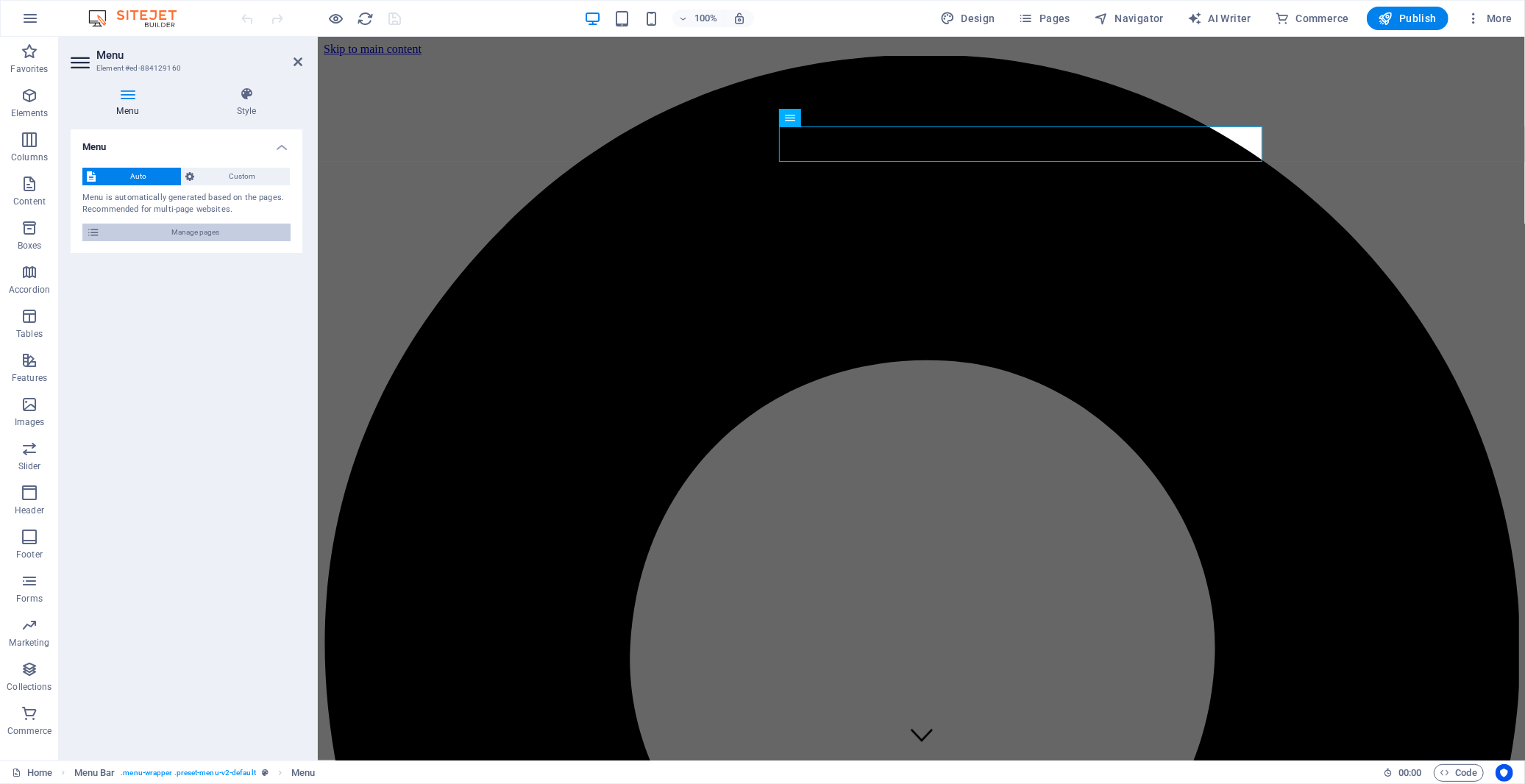
click at [216, 230] on span "Manage pages" at bounding box center [195, 232] width 182 height 18
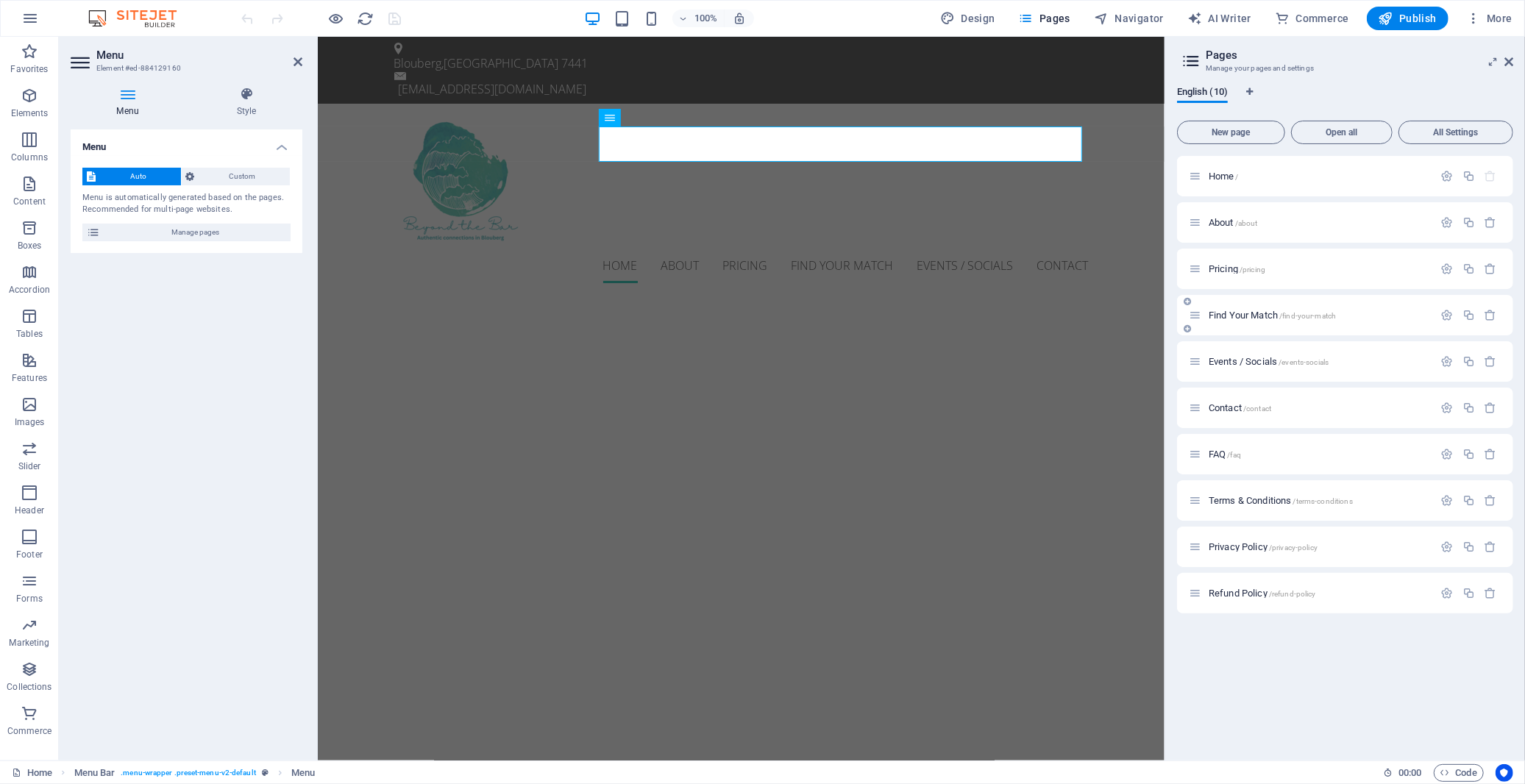
click at [1261, 319] on span "Find Your Match /find-your-match" at bounding box center [1272, 315] width 127 height 11
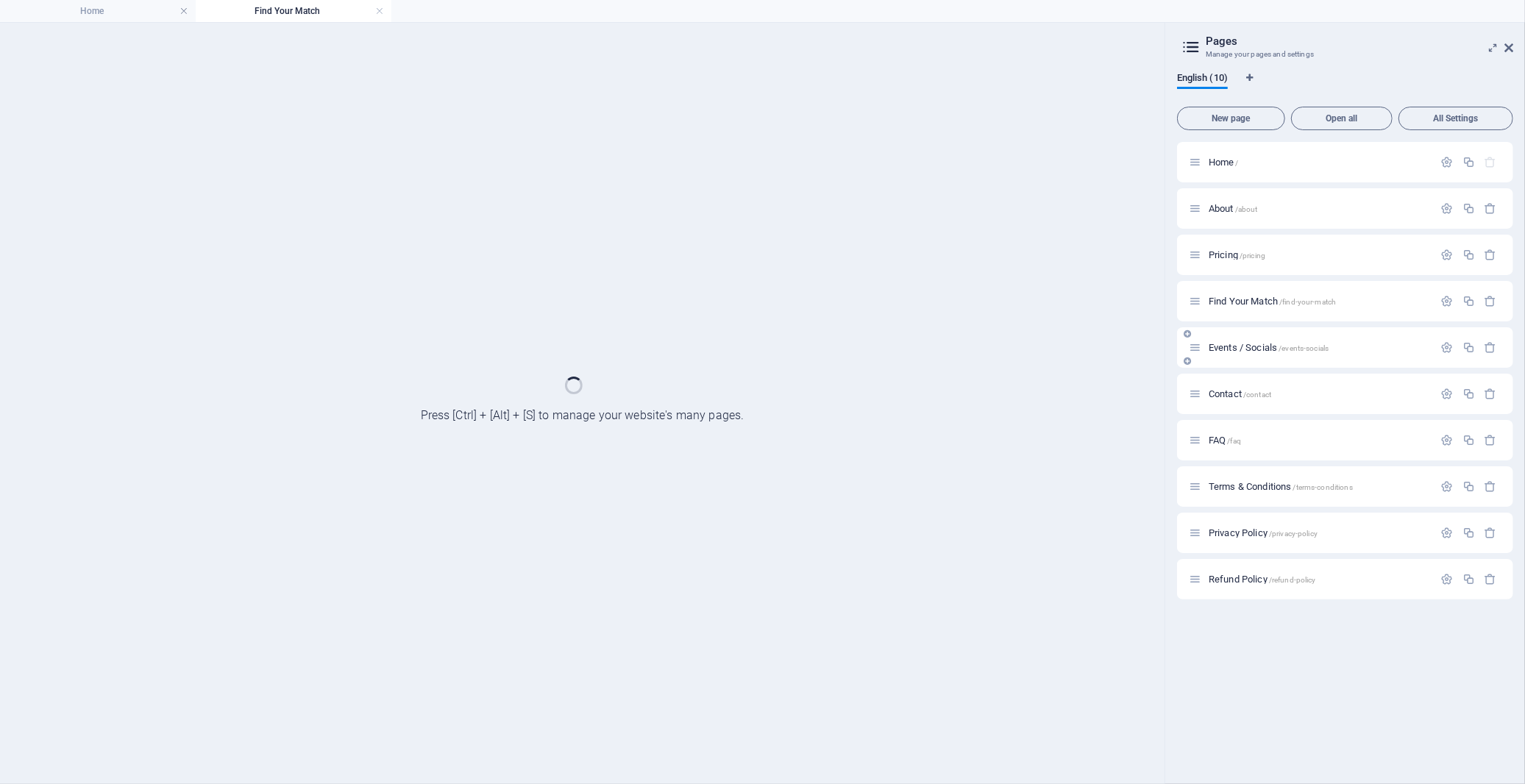
click at [1252, 343] on span "Events / Socials /events-socials" at bounding box center [1269, 347] width 120 height 11
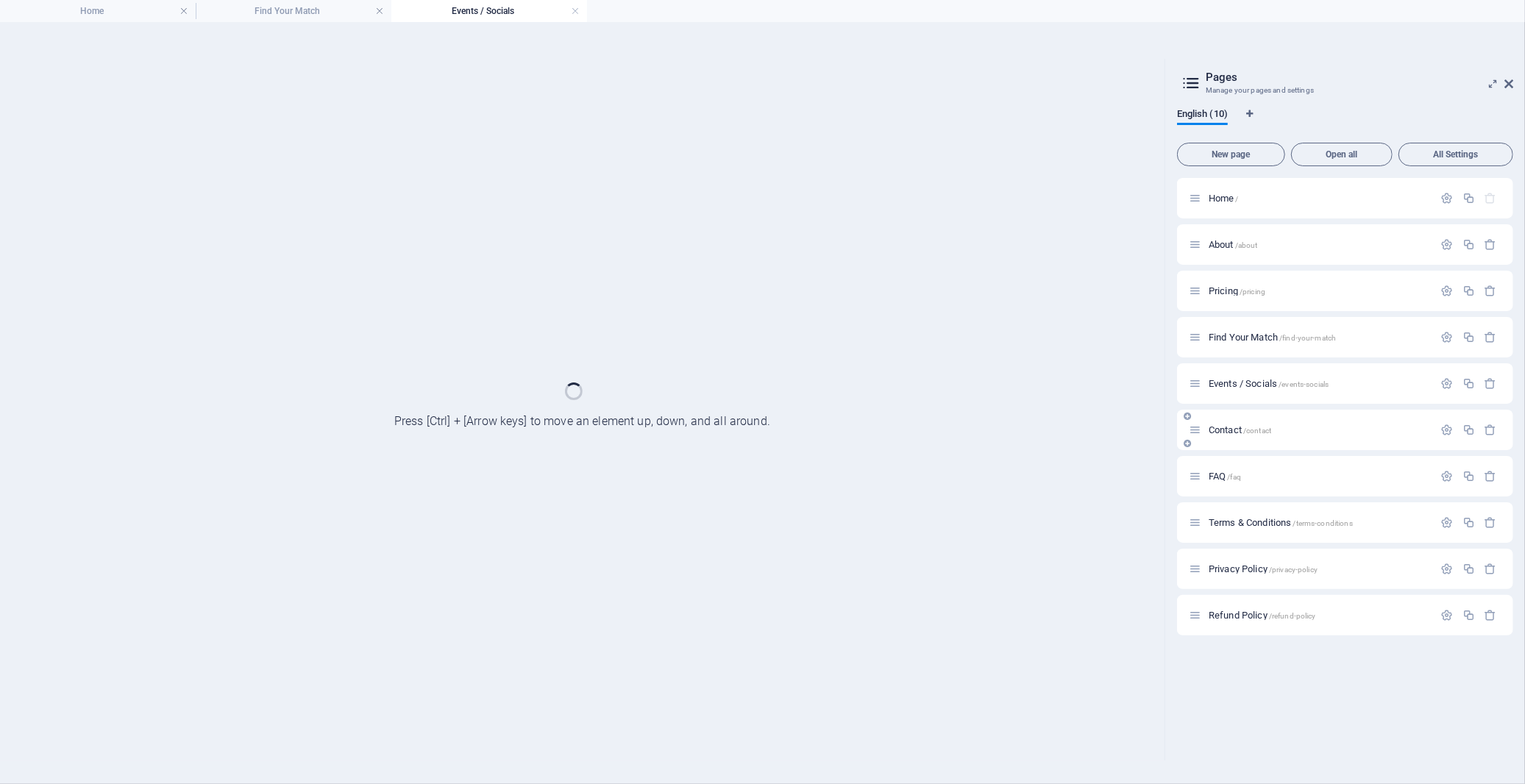
click at [1226, 430] on span "Contact /contact" at bounding box center [1240, 430] width 63 height 11
click at [313, 11] on h4 "Find Your Match" at bounding box center [294, 11] width 196 height 16
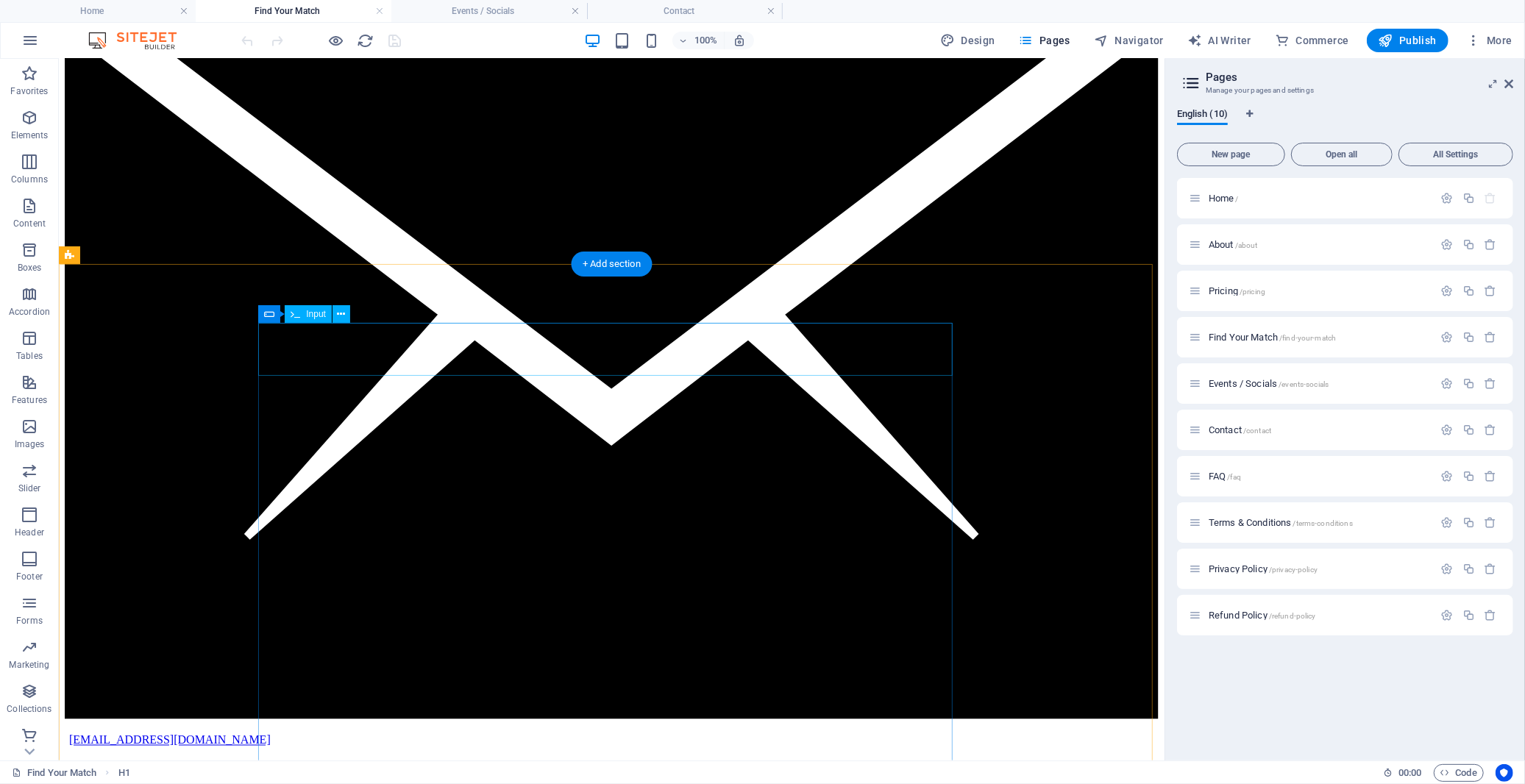
scroll to position [2123, 0]
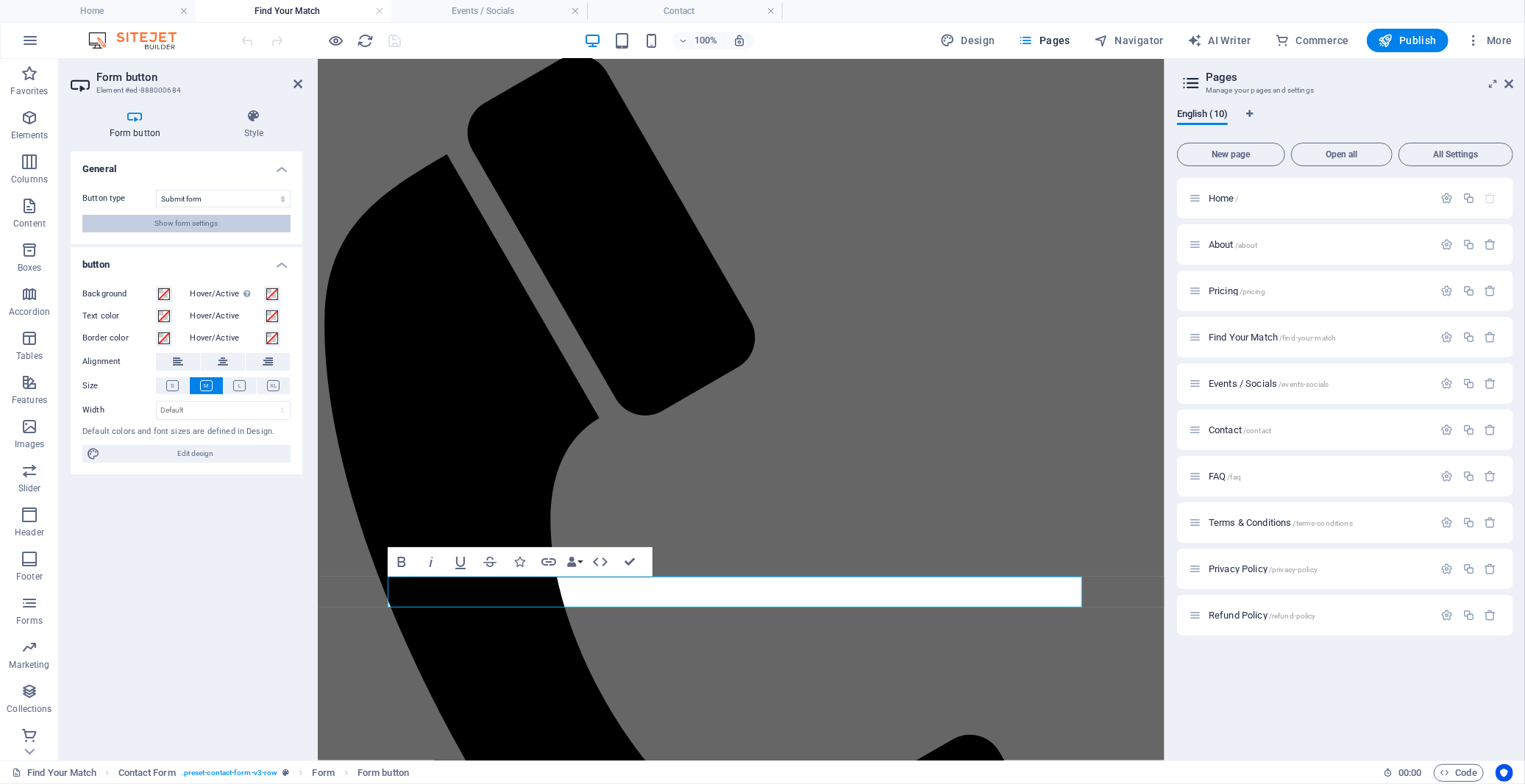
click at [194, 225] on span "Show form settings" at bounding box center [186, 223] width 63 height 18
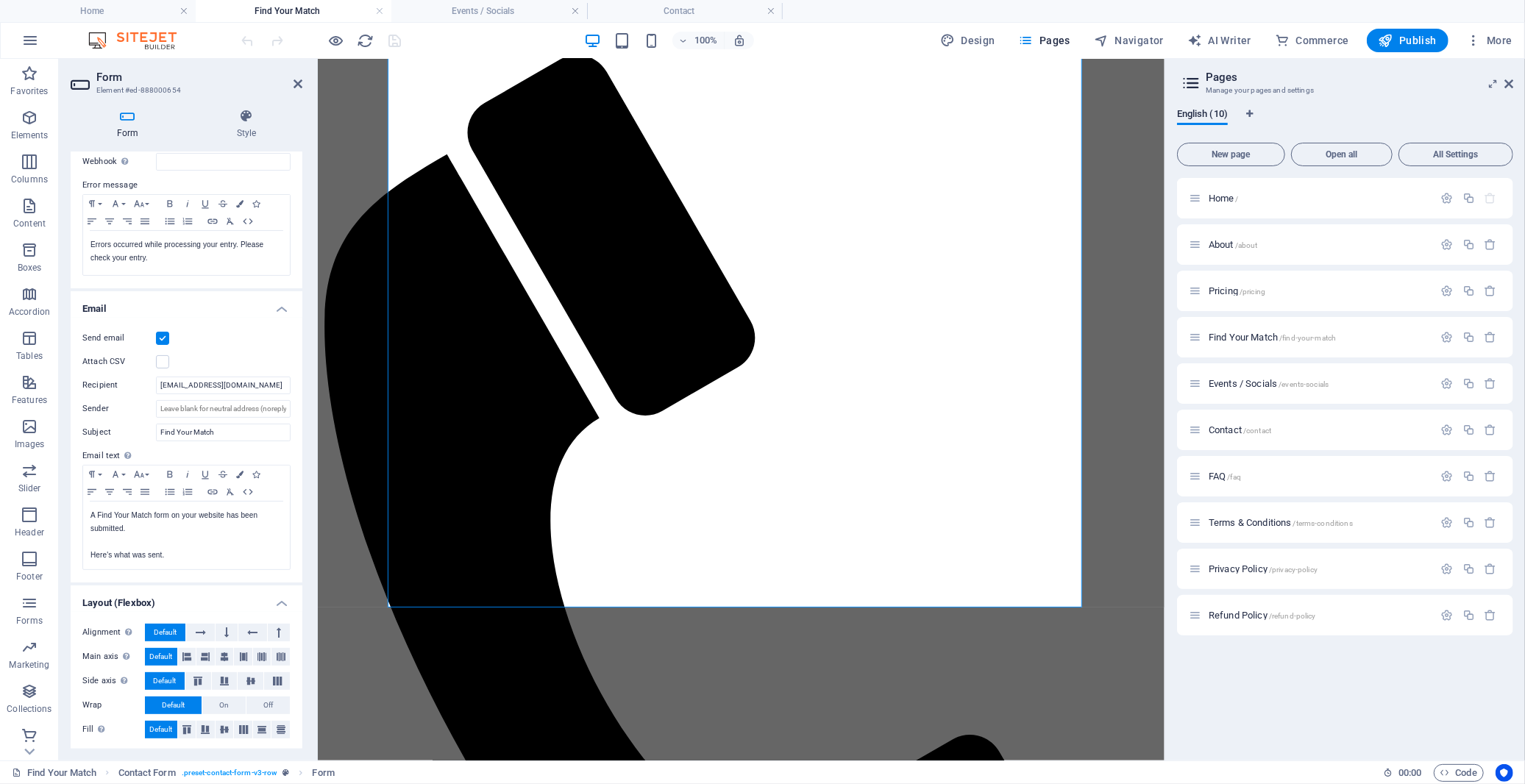
scroll to position [238, 0]
drag, startPoint x: 273, startPoint y: 405, endPoint x: 294, endPoint y: 408, distance: 21.2
click at [294, 408] on div "Send email Attach CSV Recipient [EMAIL_ADDRESS][DOMAIN_NAME] Sender Subject Fin…" at bounding box center [186, 450] width 232 height 265
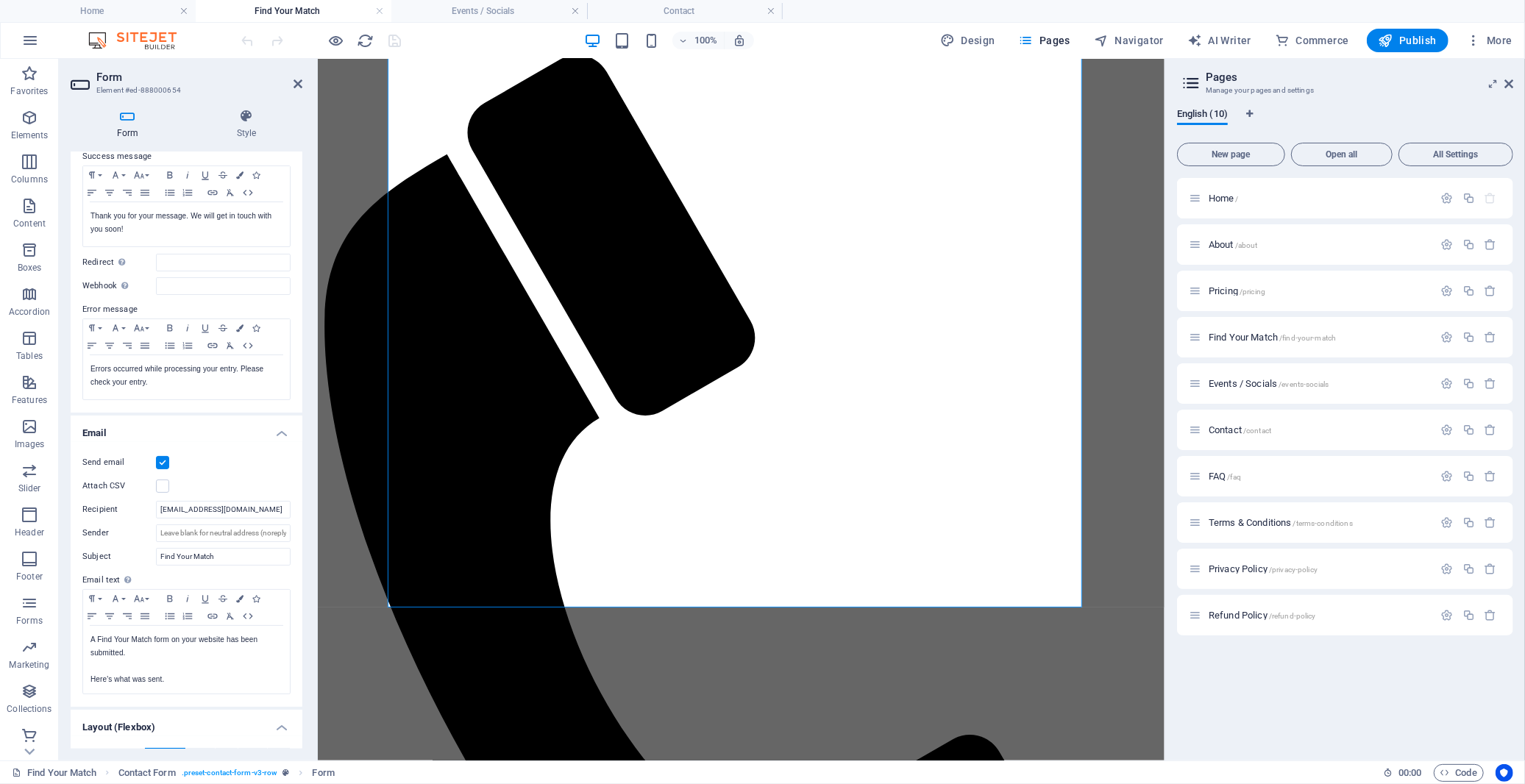
scroll to position [0, 0]
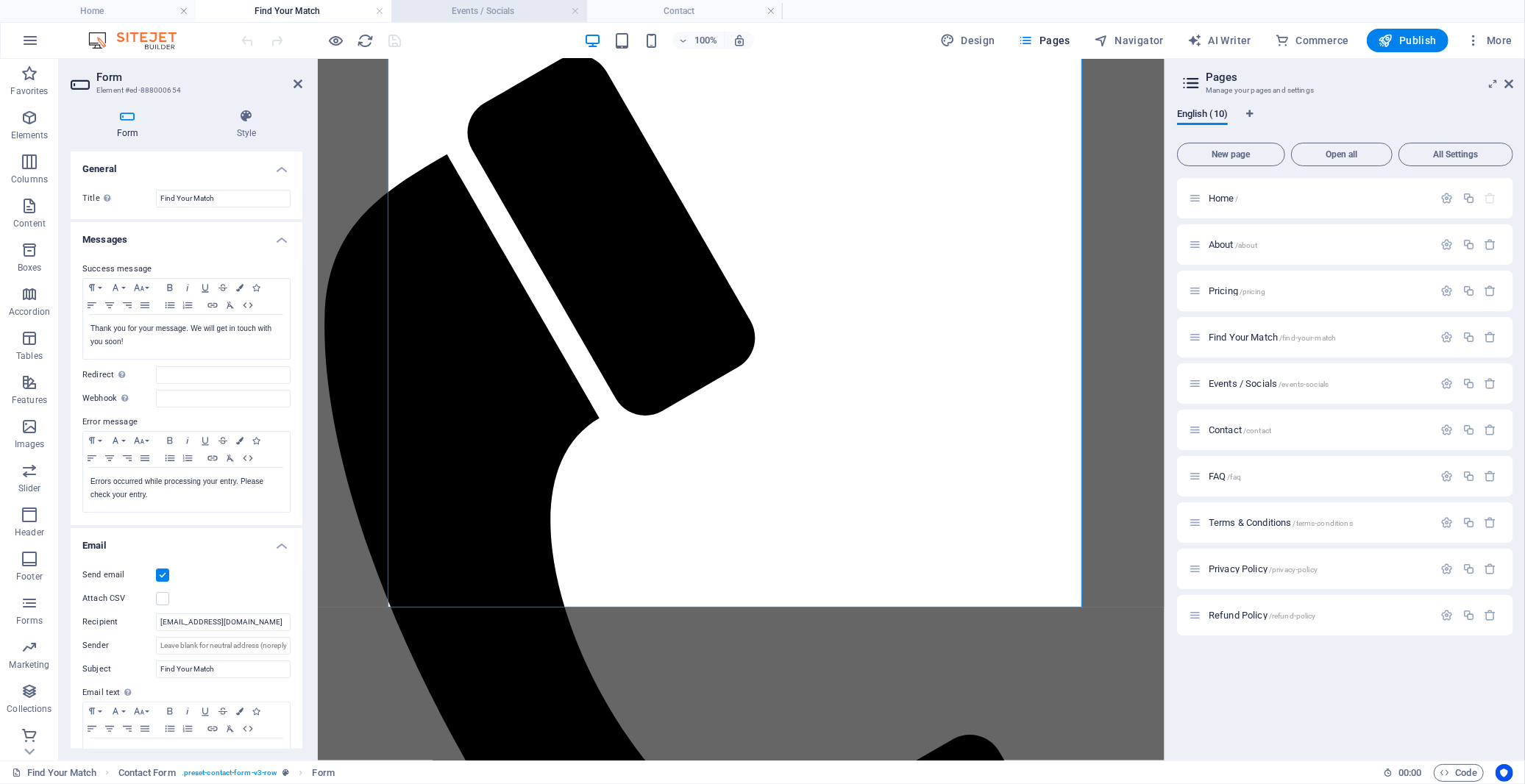
click at [508, 9] on h4 "Events / Socials" at bounding box center [489, 11] width 196 height 16
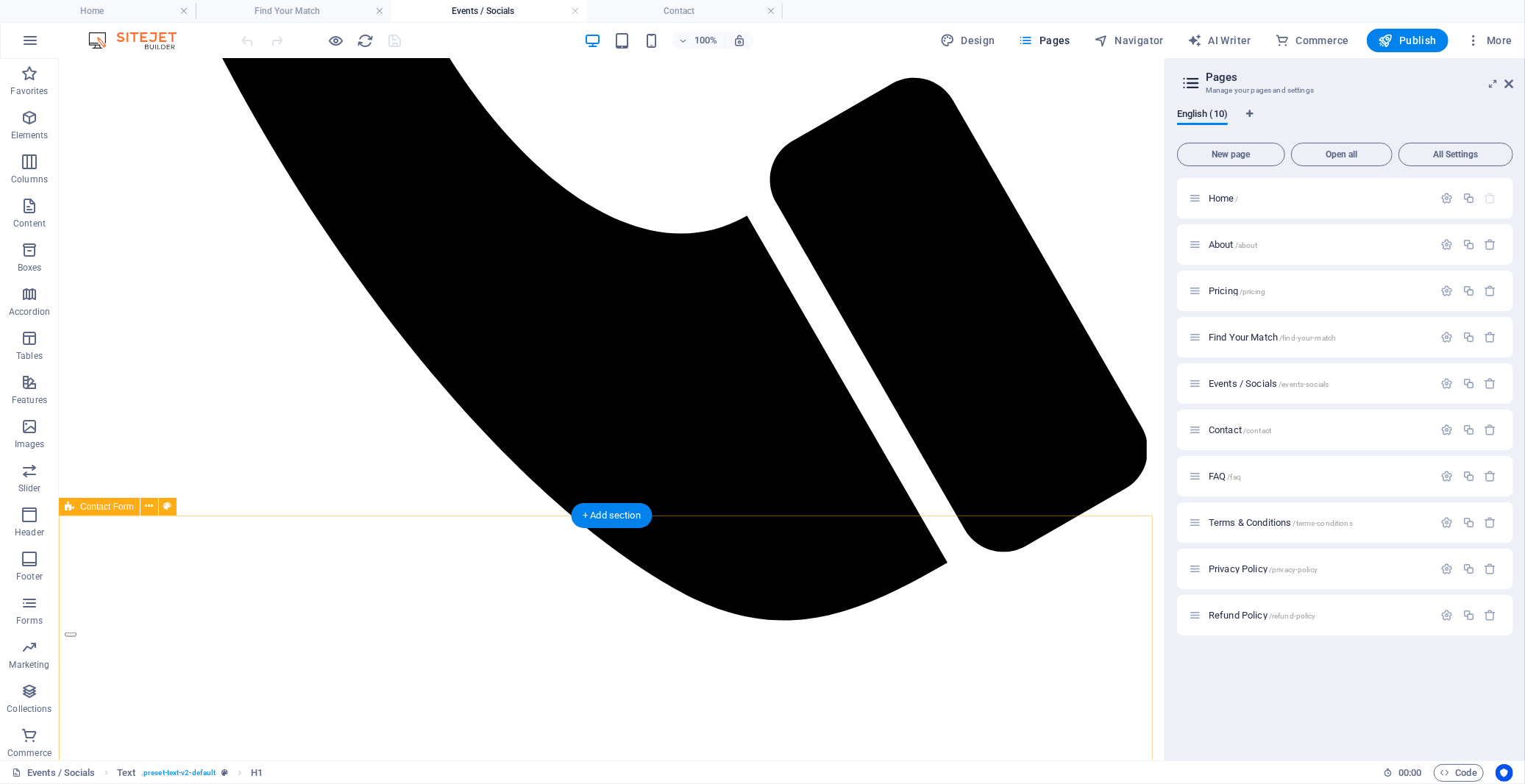
scroll to position [1307, 0]
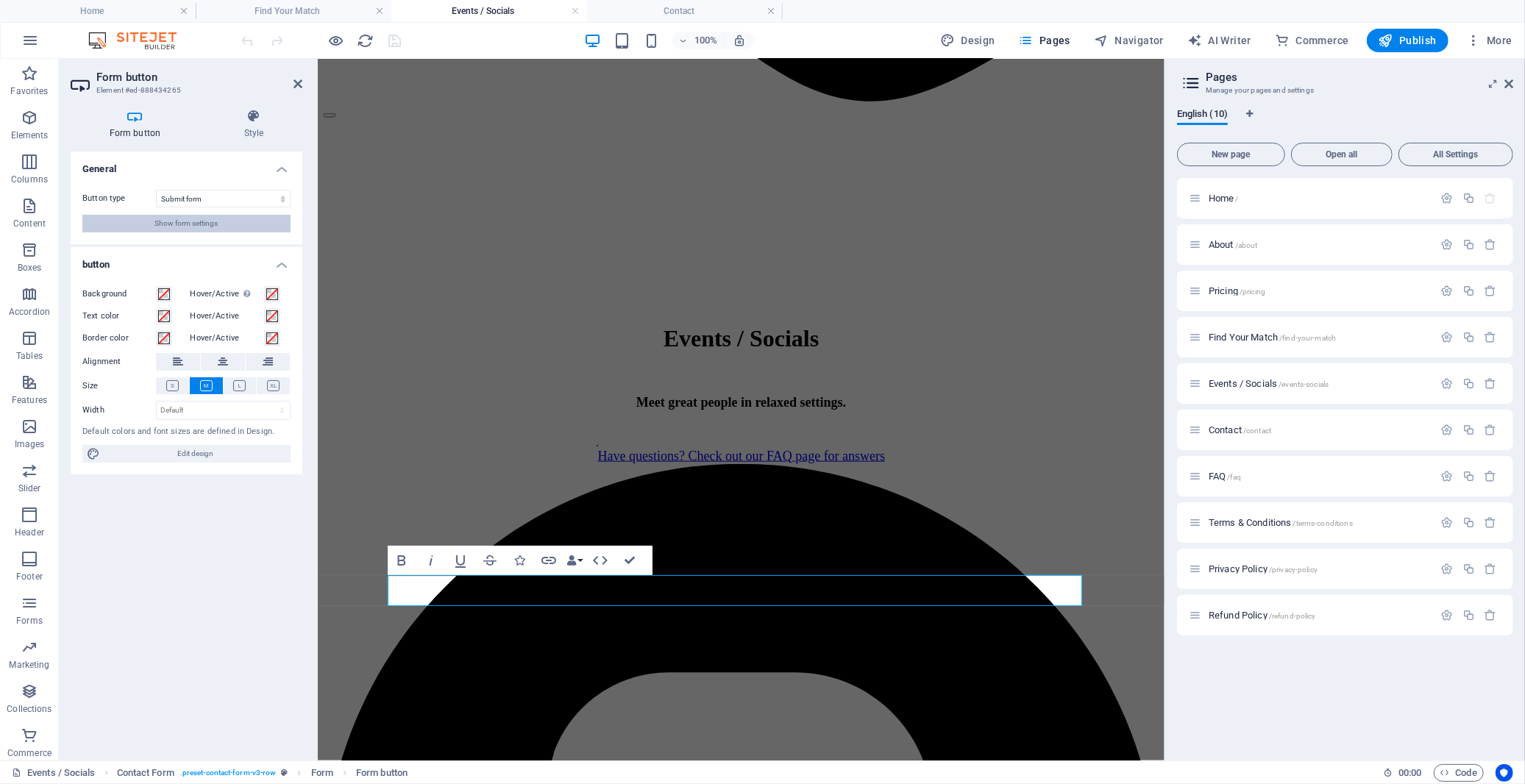
click at [197, 226] on span "Show form settings" at bounding box center [186, 223] width 63 height 18
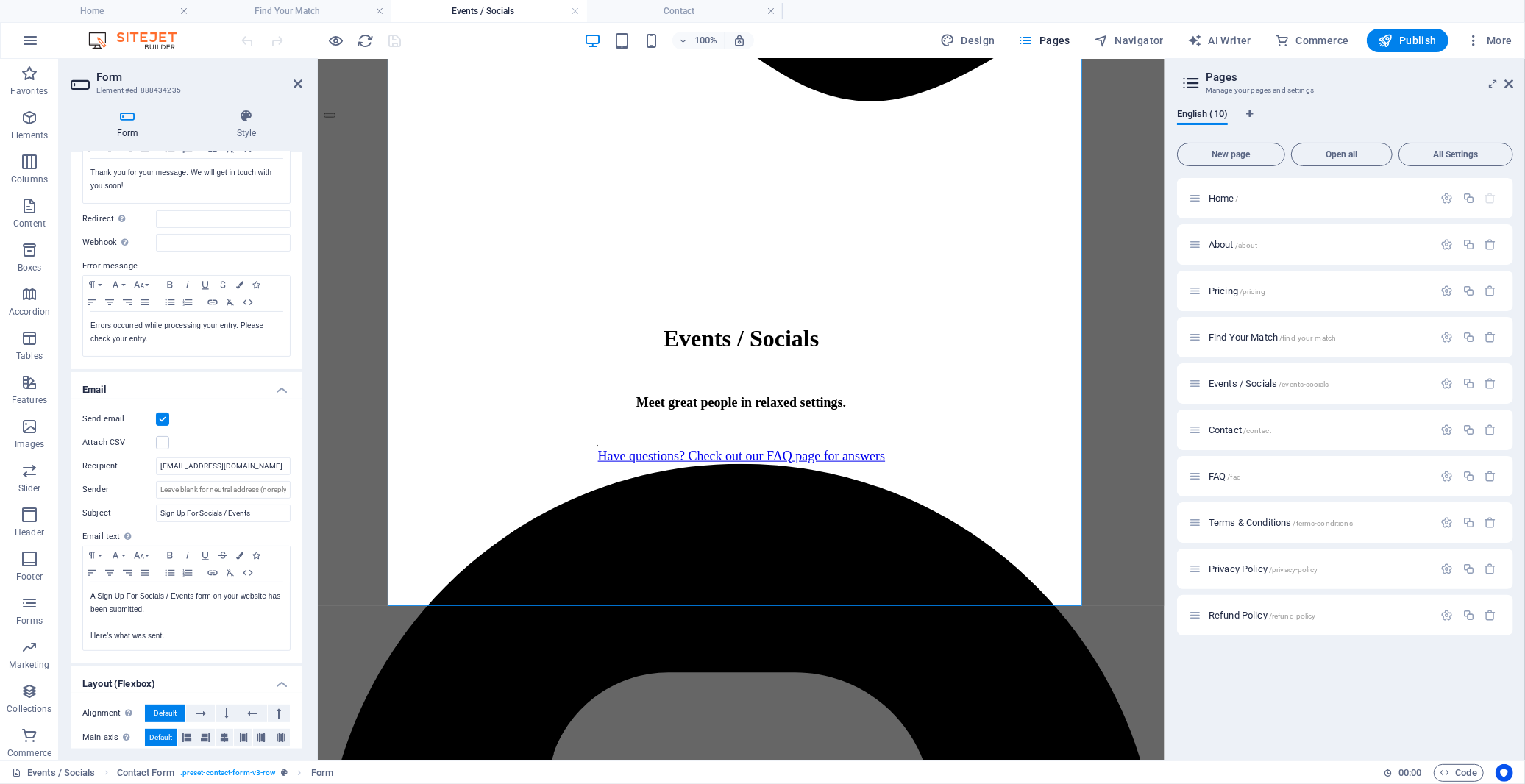
scroll to position [238, 0]
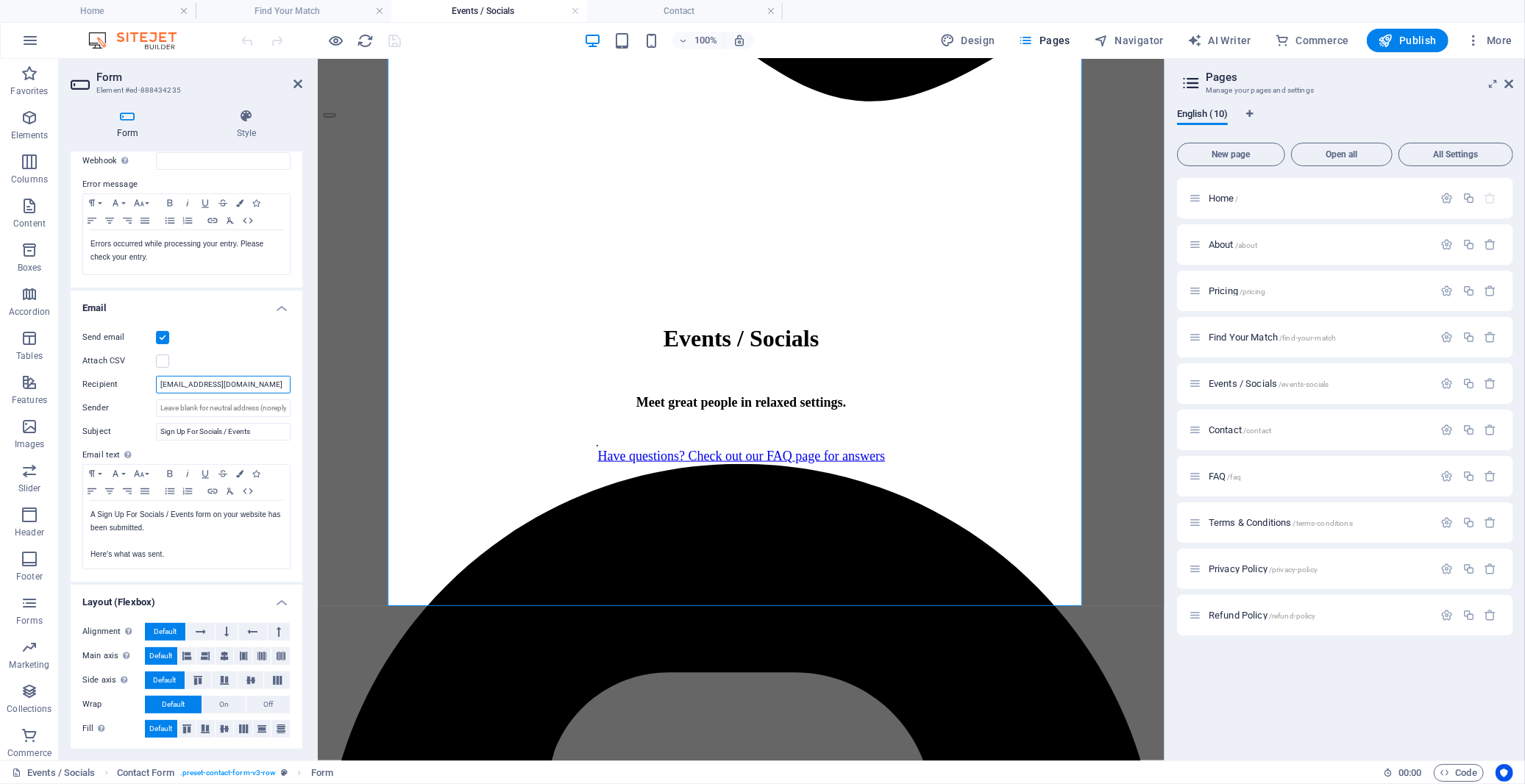
drag, startPoint x: 256, startPoint y: 386, endPoint x: 126, endPoint y: 380, distance: 130.1
click at [126, 380] on div "Recipient [EMAIL_ADDRESS][DOMAIN_NAME]" at bounding box center [186, 385] width 208 height 18
drag, startPoint x: 665, startPoint y: 7, endPoint x: 541, endPoint y: 21, distance: 124.8
click at [665, 7] on h4 "Contact" at bounding box center [685, 11] width 196 height 16
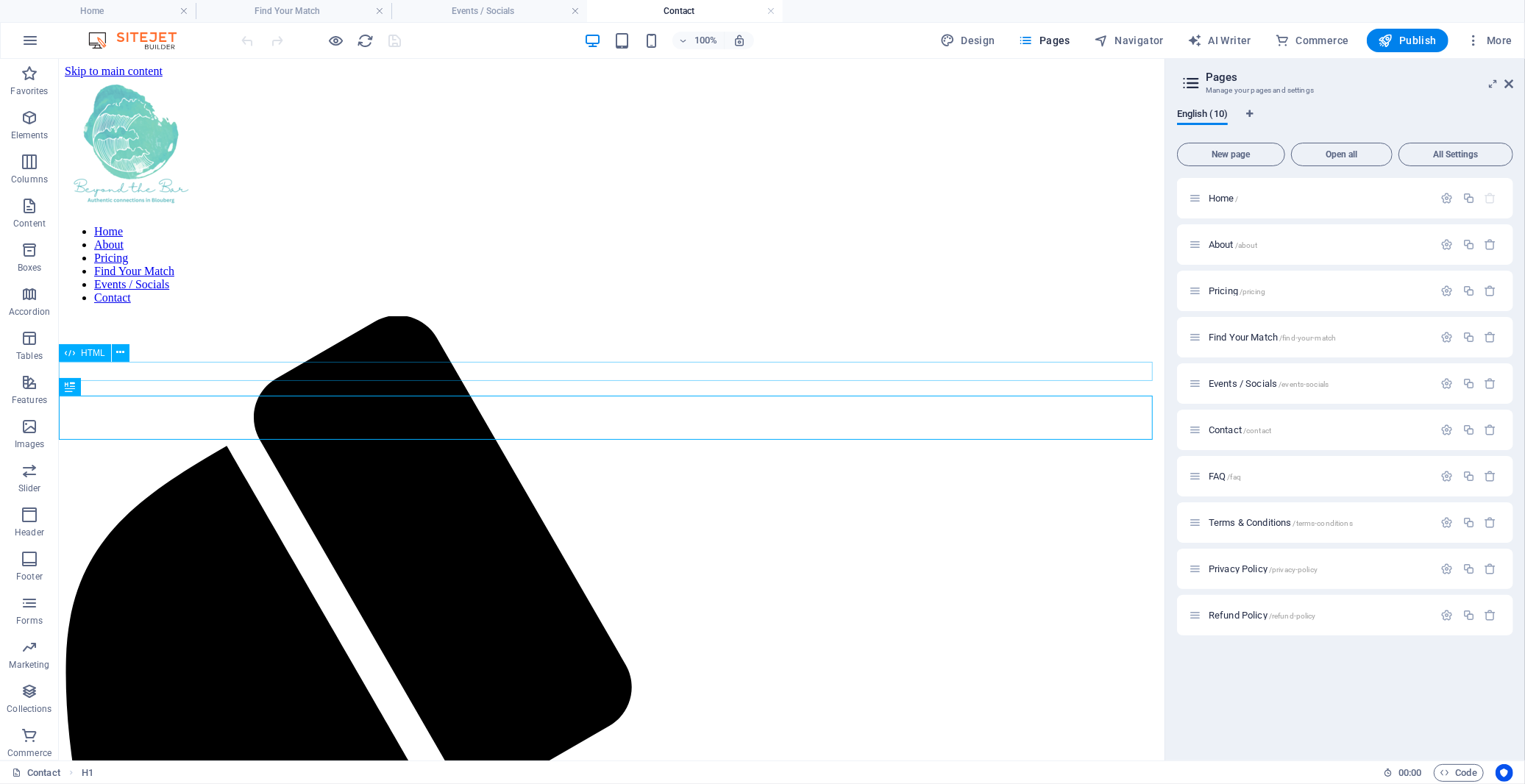
scroll to position [488, 0]
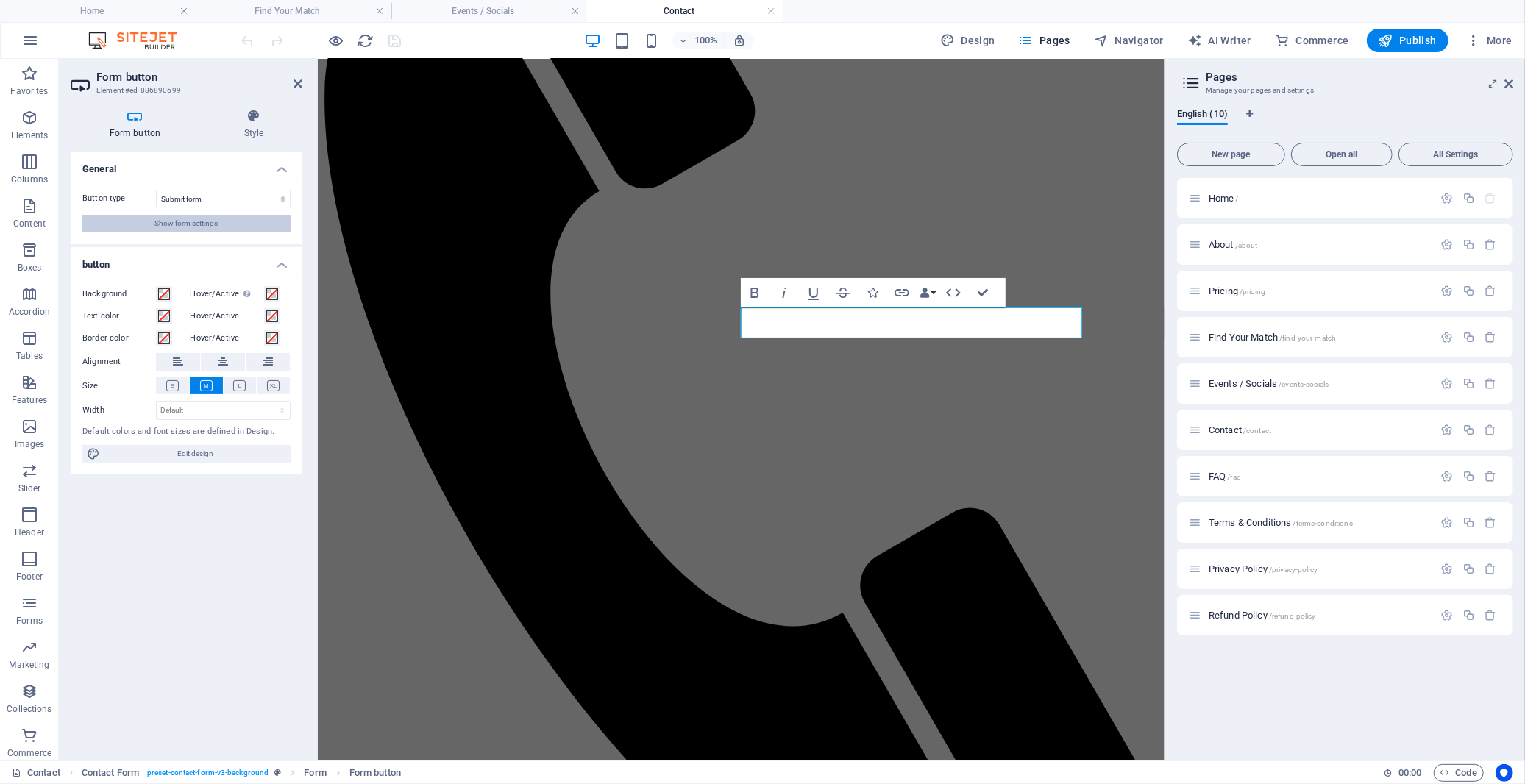
click at [195, 226] on span "Show form settings" at bounding box center [186, 223] width 63 height 18
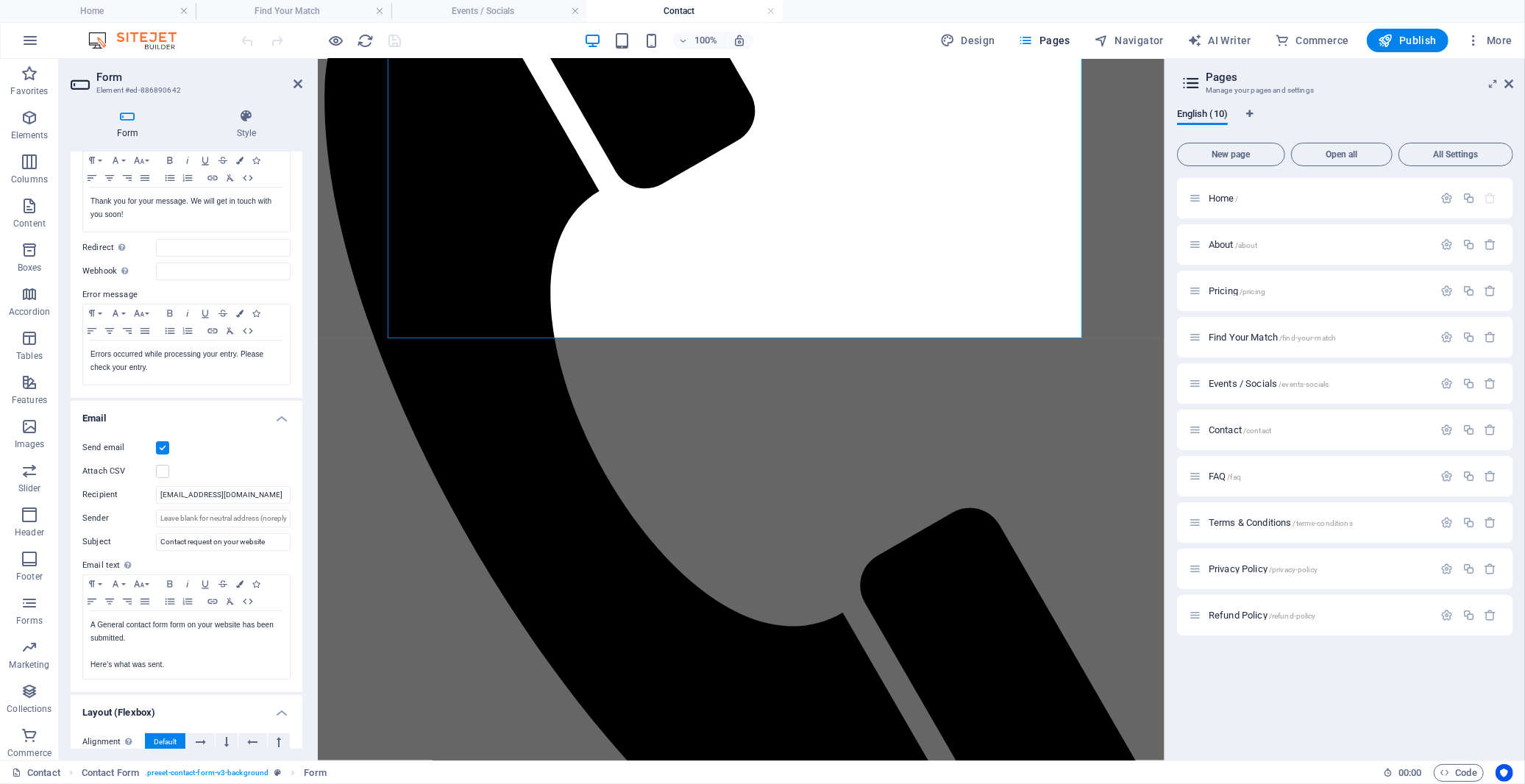
scroll to position [238, 0]
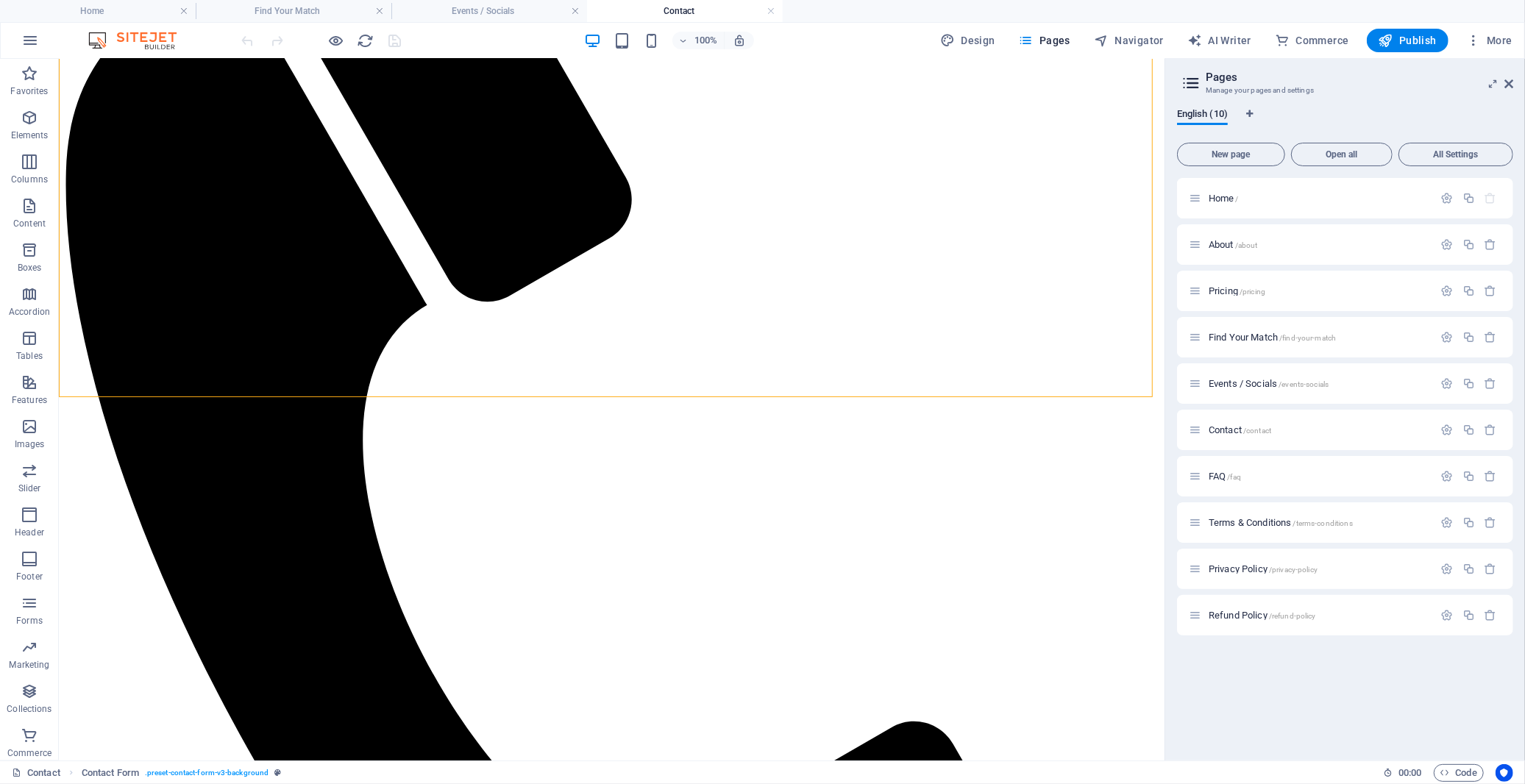
click at [394, 38] on div at bounding box center [321, 41] width 165 height 24
